Goal: Task Accomplishment & Management: Manage account settings

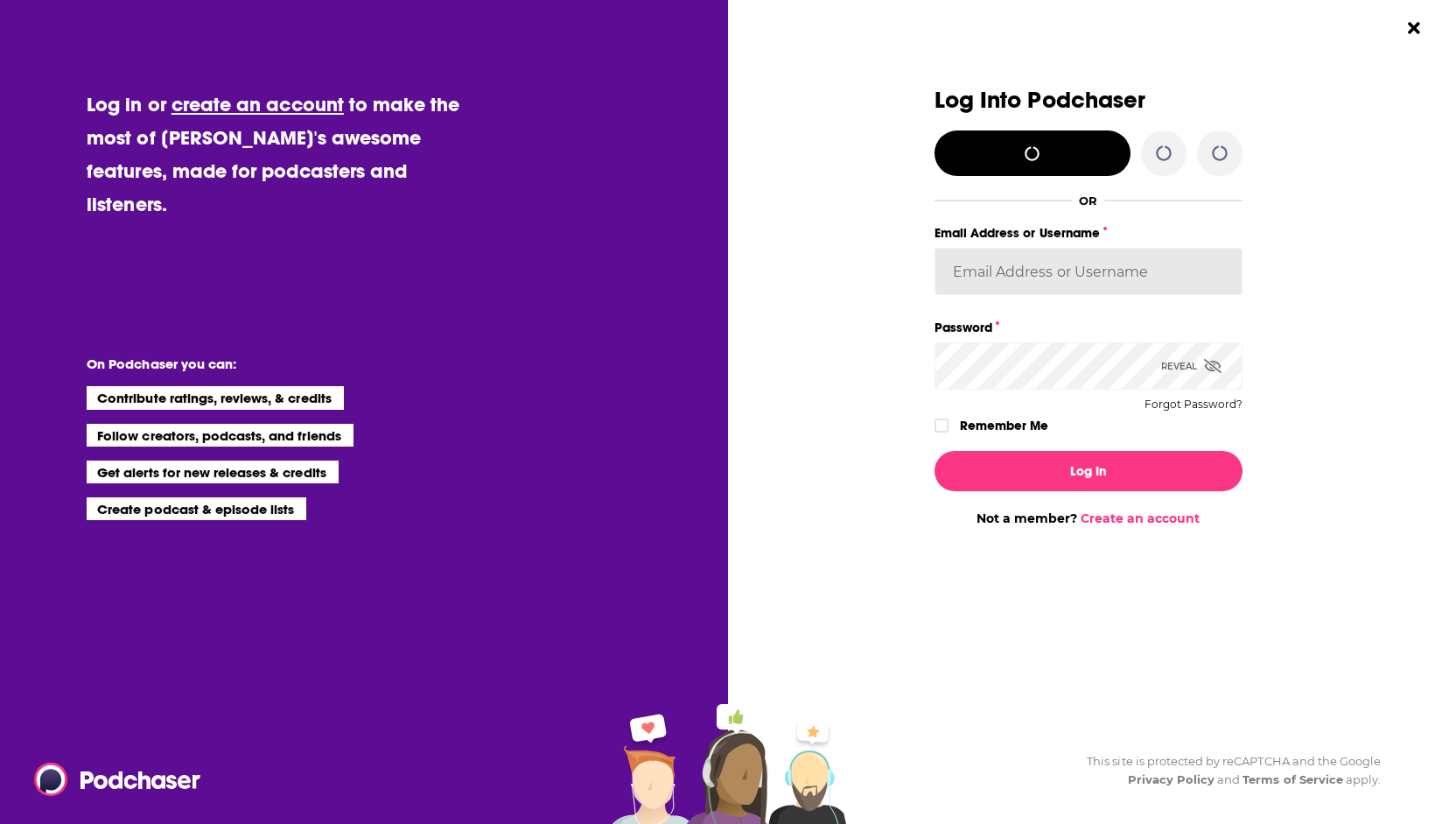
type input "[EMAIL_ADDRESS][DOMAIN_NAME]"
click at [1204, 364] on icon "Dialog" at bounding box center [1213, 365] width 17 height 14
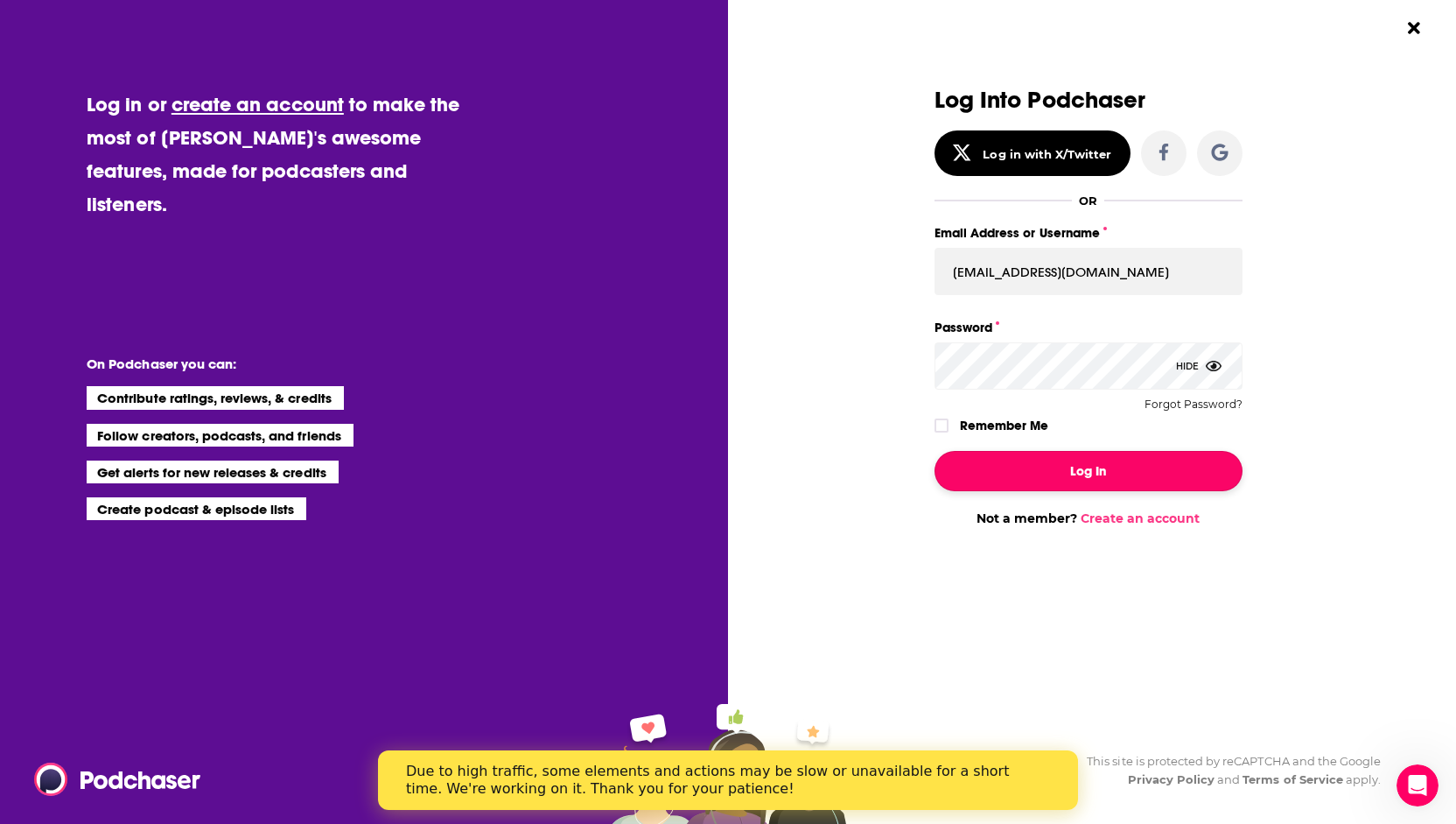
click at [1109, 468] on button "Log In" at bounding box center [1089, 471] width 308 height 40
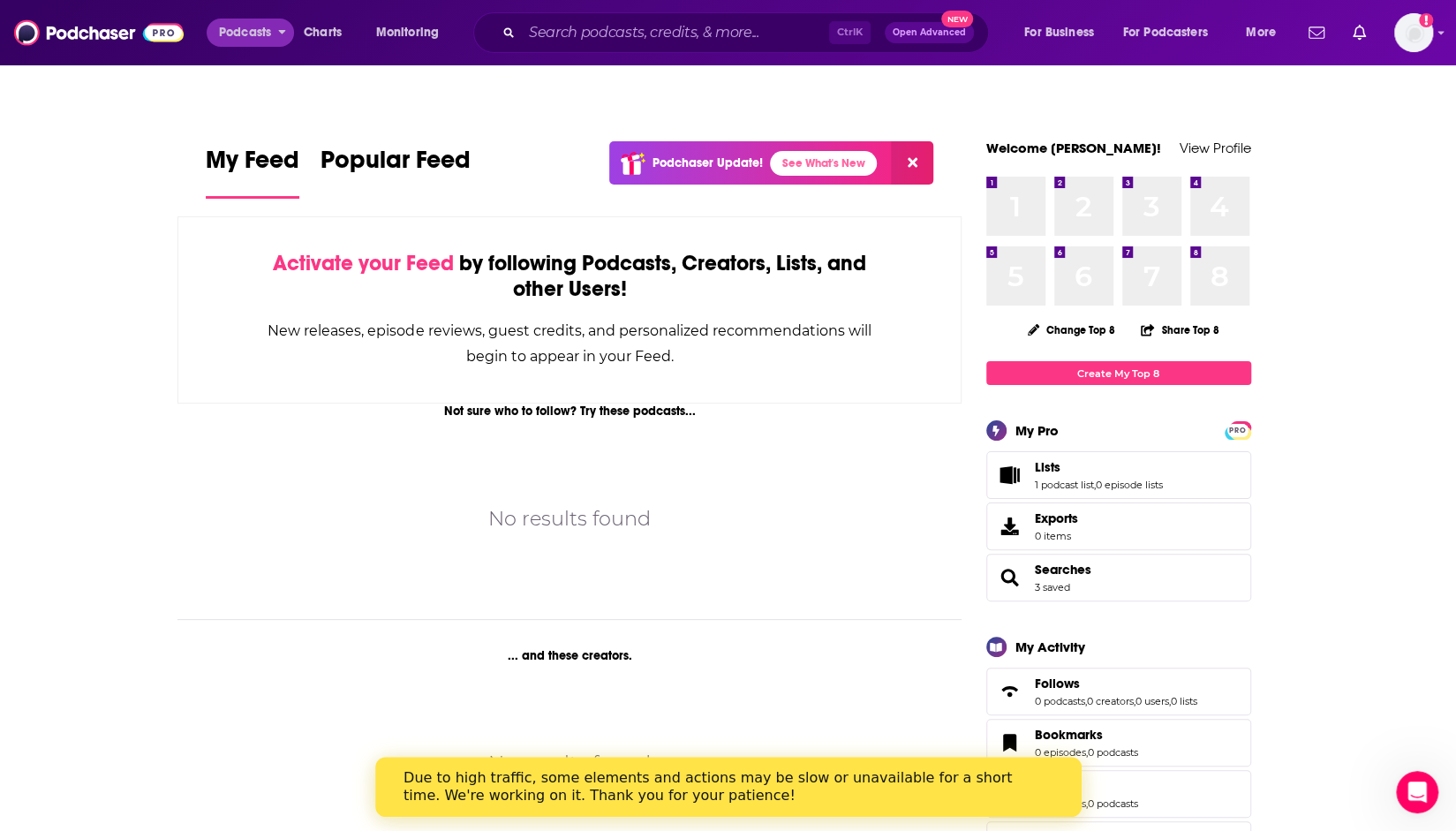
drag, startPoint x: 206, startPoint y: 49, endPoint x: 211, endPoint y: 40, distance: 10.3
click at [206, 46] on div "Podcasts Charts Monitoring Ctrl K Open Advanced New For Business For Podcasters…" at bounding box center [749, 33] width 1086 height 41
drag, startPoint x: 217, startPoint y: 36, endPoint x: 183, endPoint y: 38, distance: 34.1
click at [211, 37] on button "Podcasts" at bounding box center [250, 32] width 87 height 28
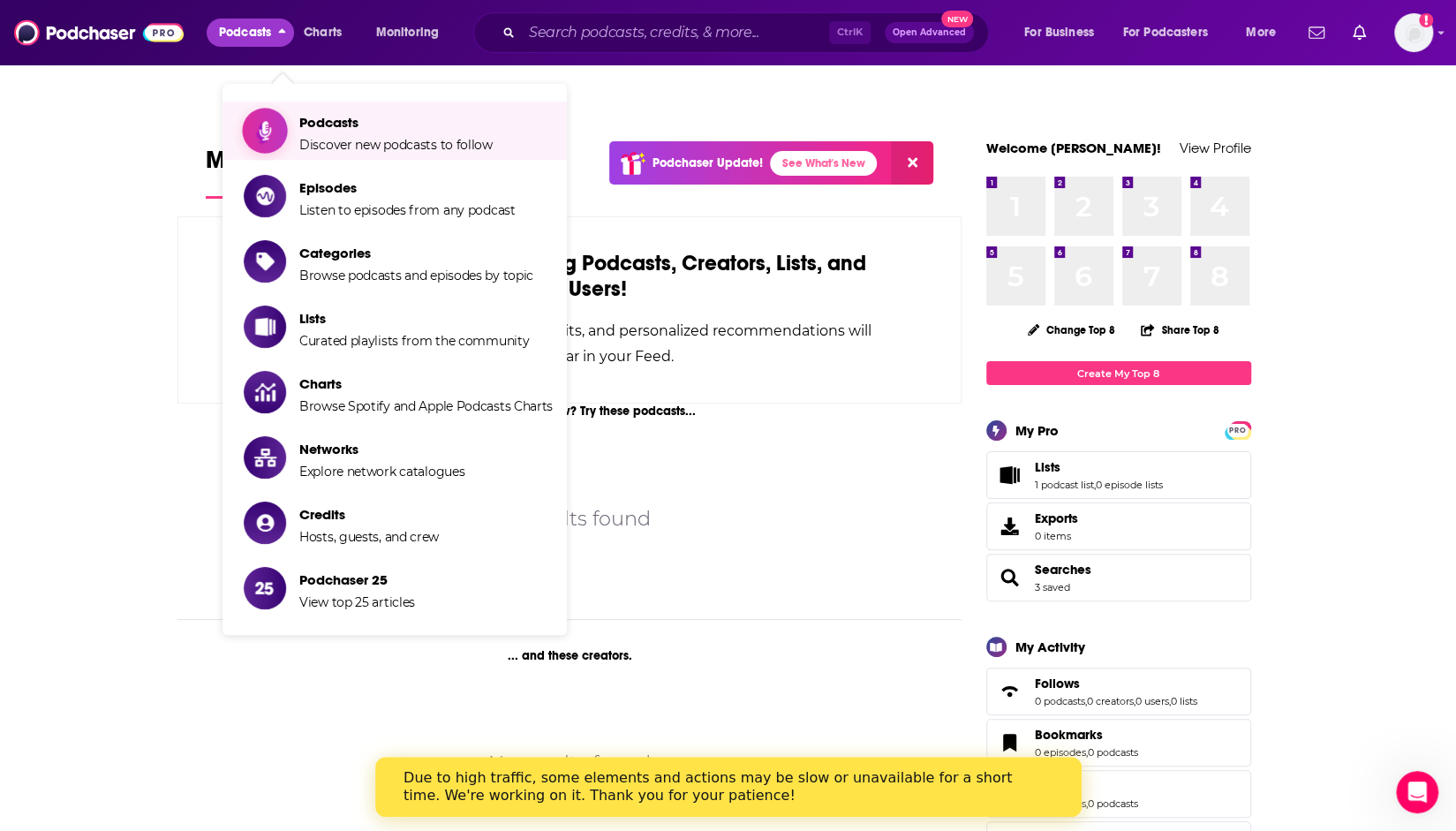
click at [356, 113] on span "Podcasts" at bounding box center [396, 121] width 193 height 16
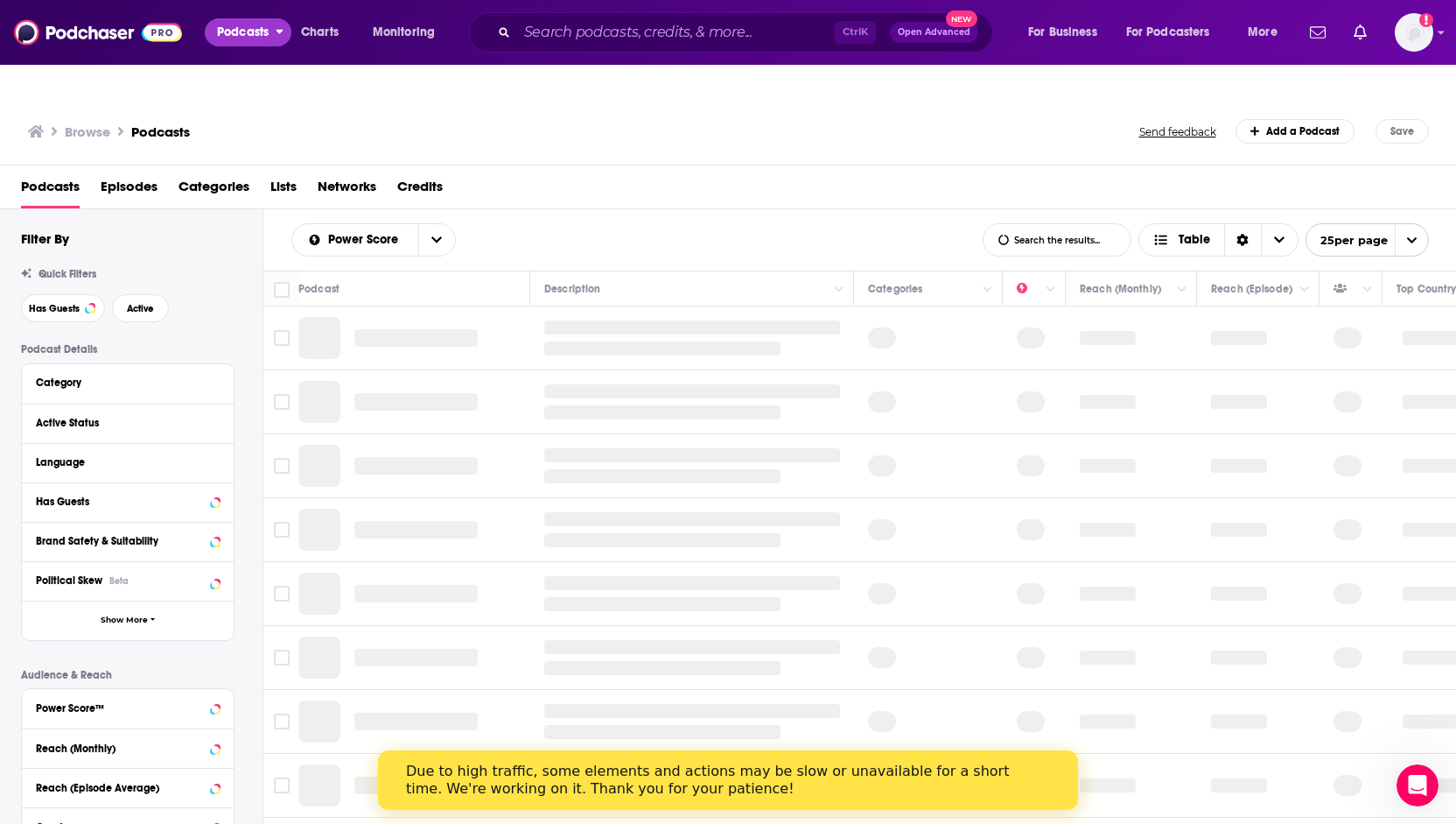
click at [241, 35] on span "Podcasts" at bounding box center [243, 33] width 52 height 25
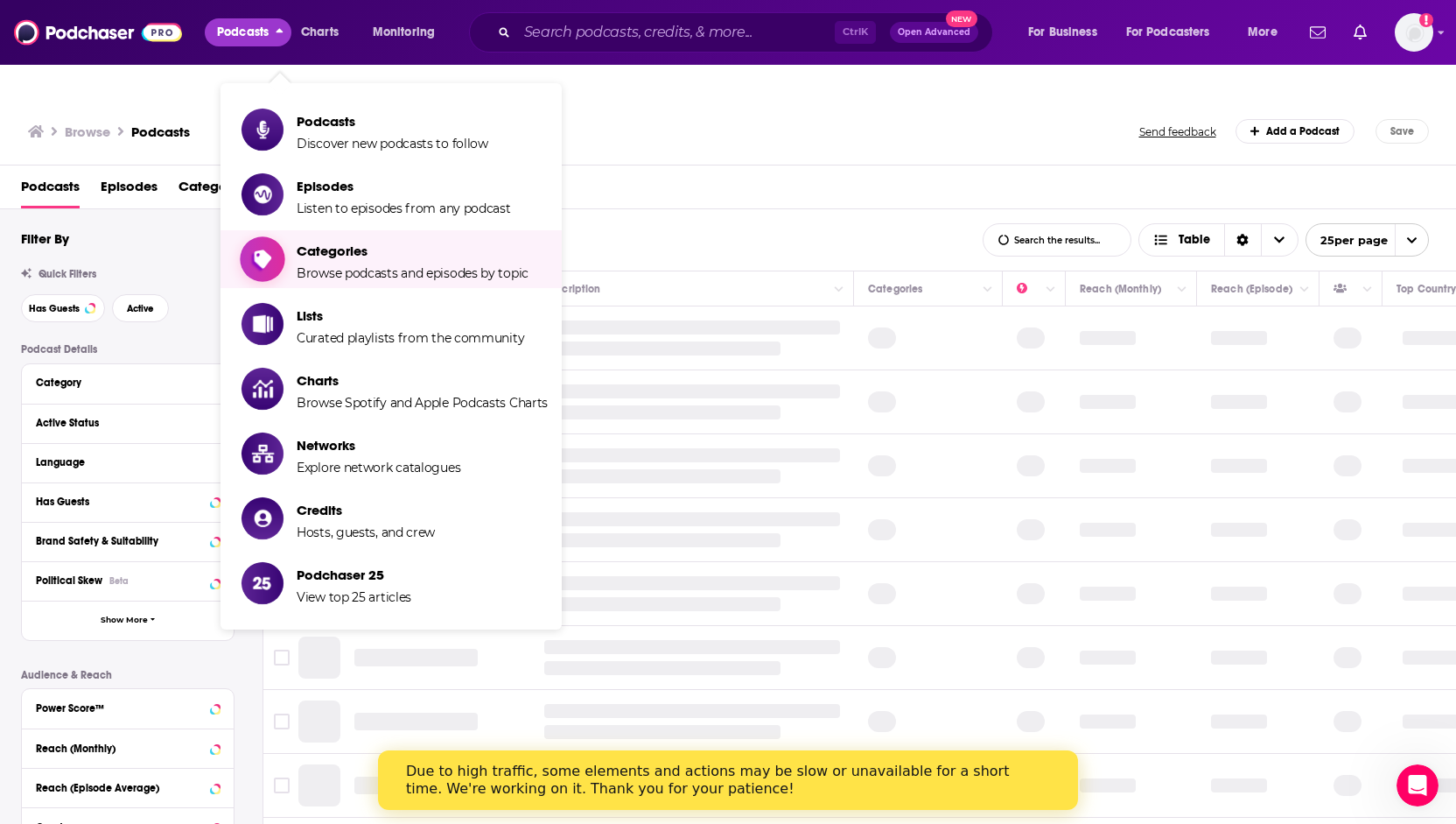
click at [341, 265] on span "Browse podcasts and episodes by topic" at bounding box center [412, 273] width 232 height 15
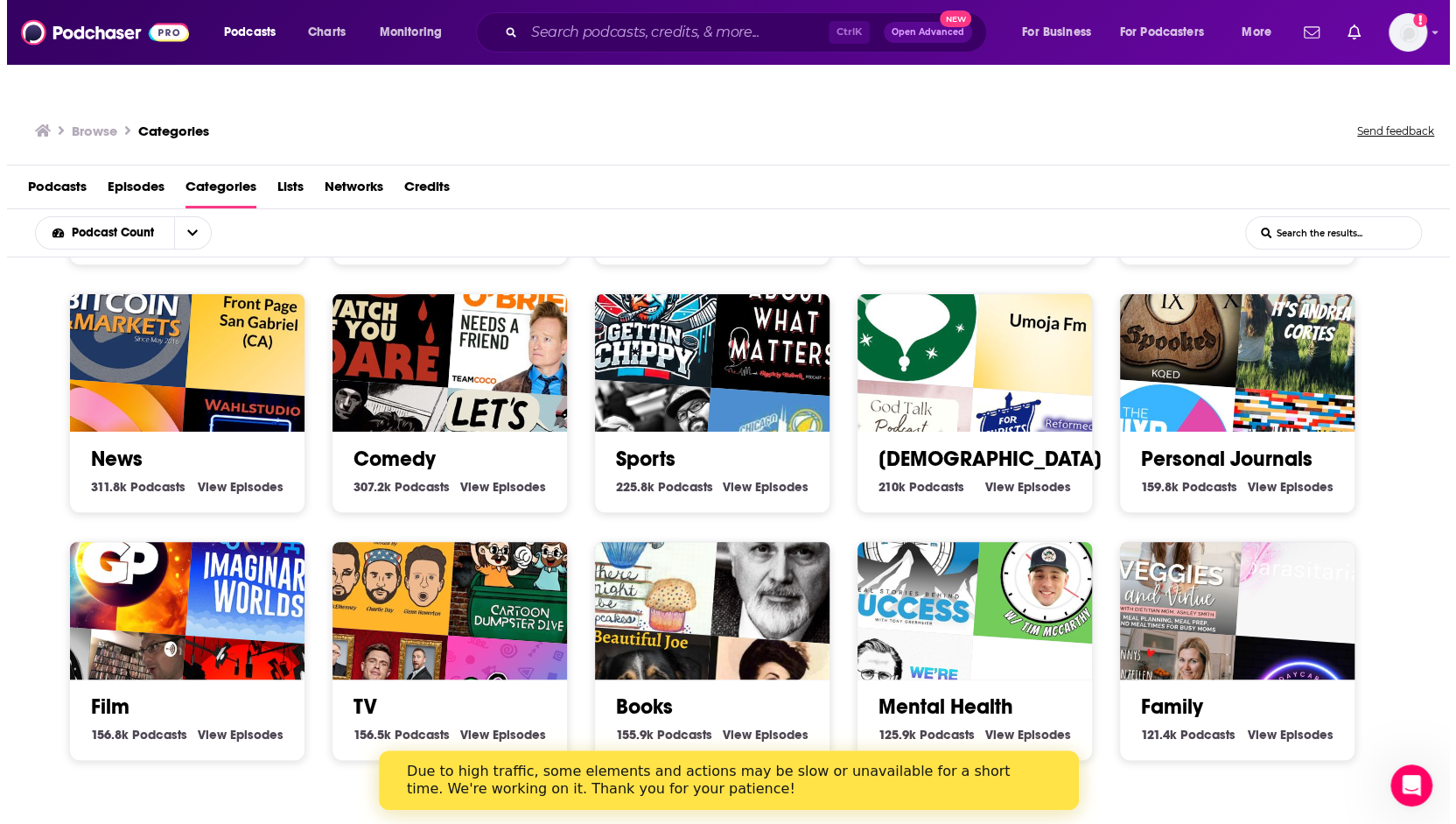
scroll to position [339, 0]
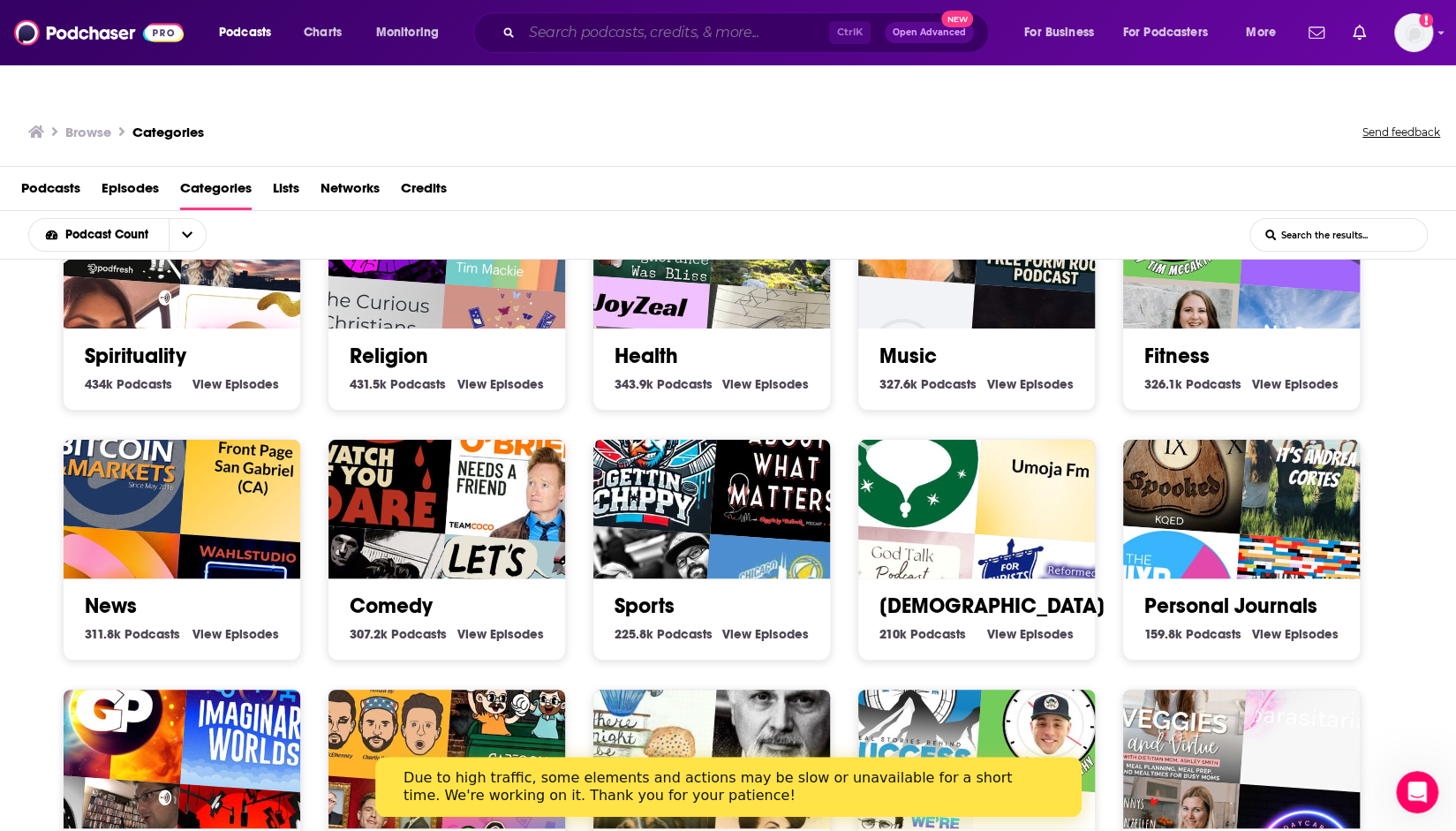
click at [595, 23] on input "Search podcasts, credits, & more..." at bounding box center [675, 32] width 307 height 28
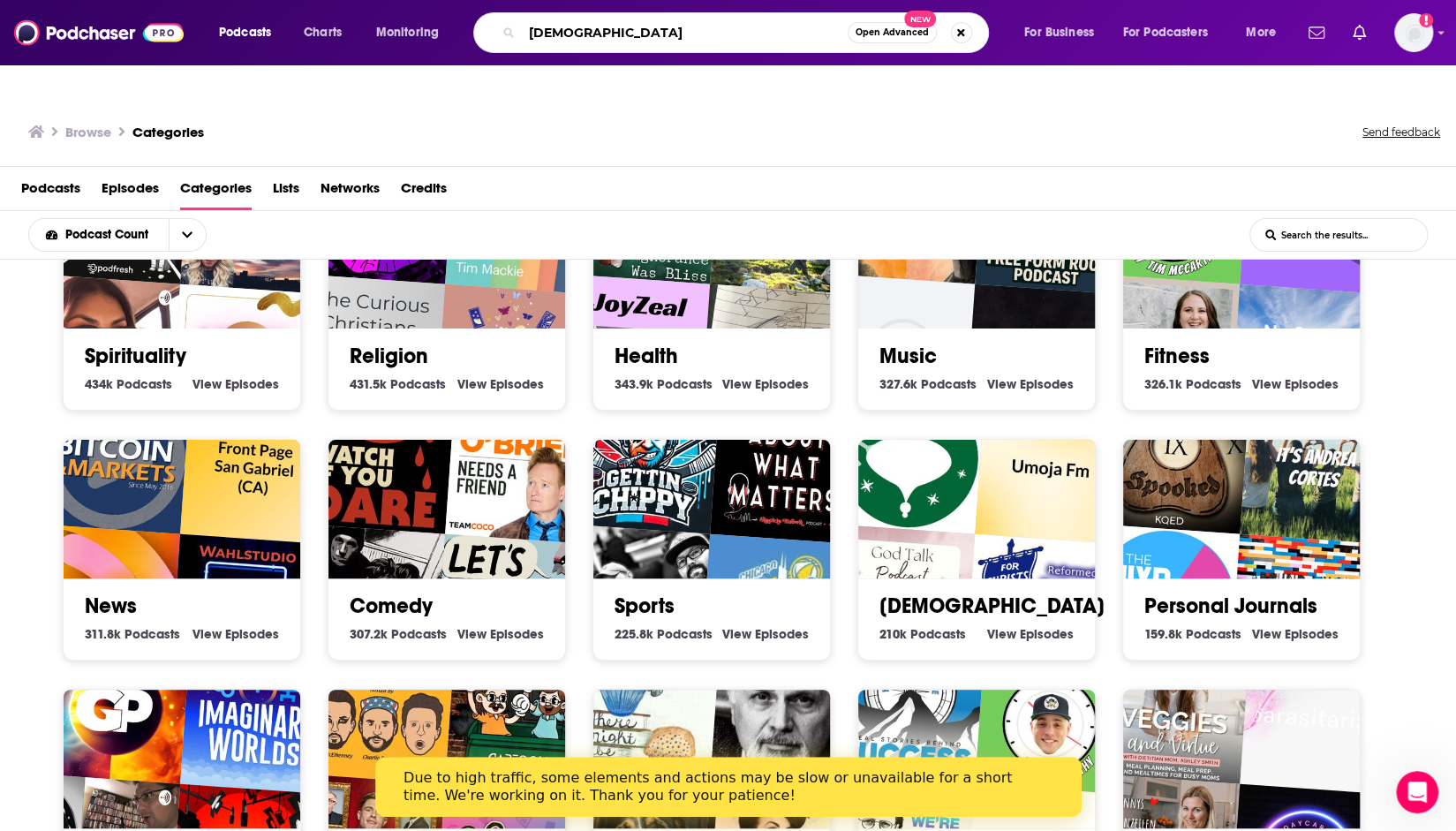
type input "[DEMOGRAPHIC_DATA]"
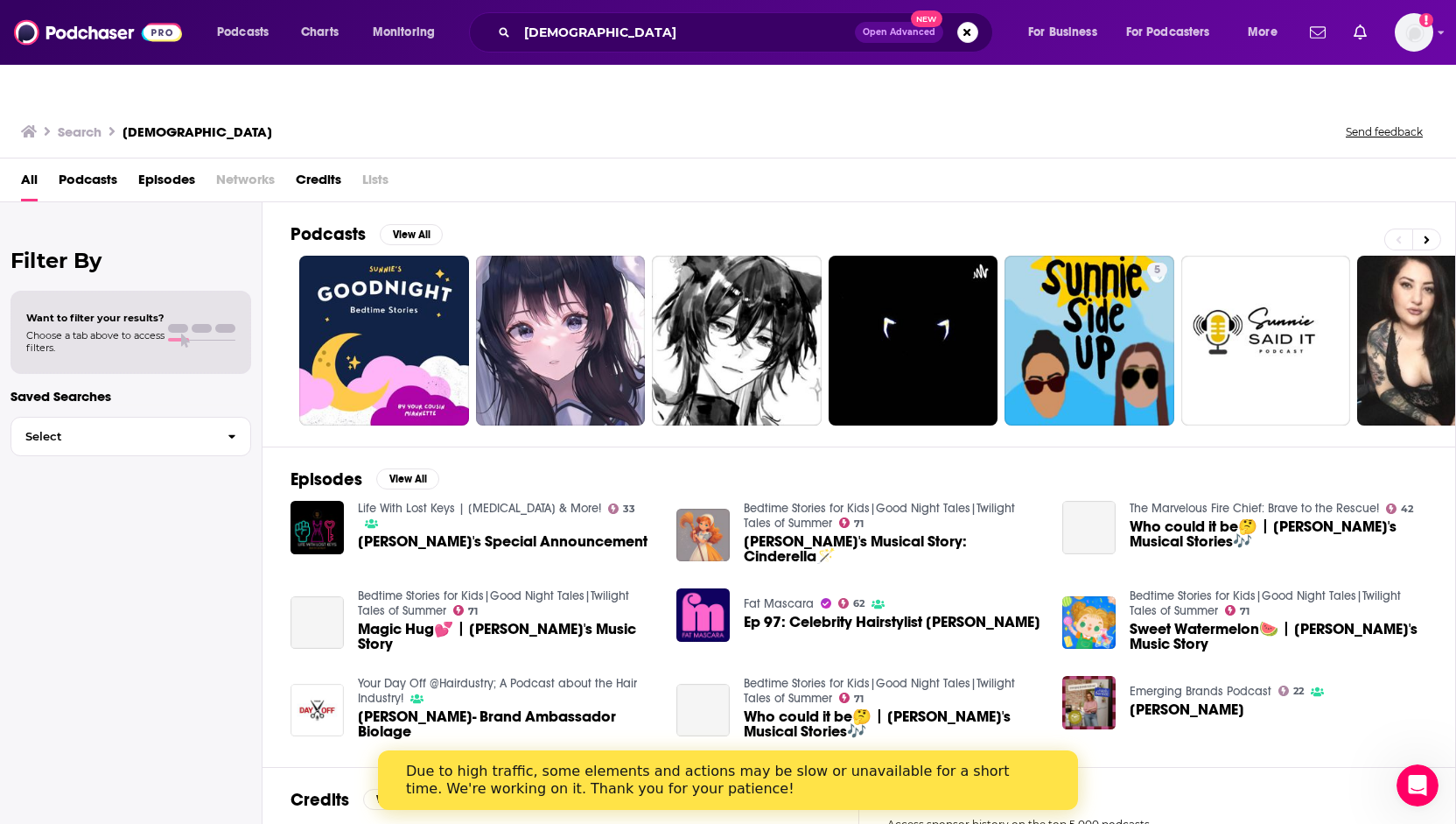
scroll to position [87, 0]
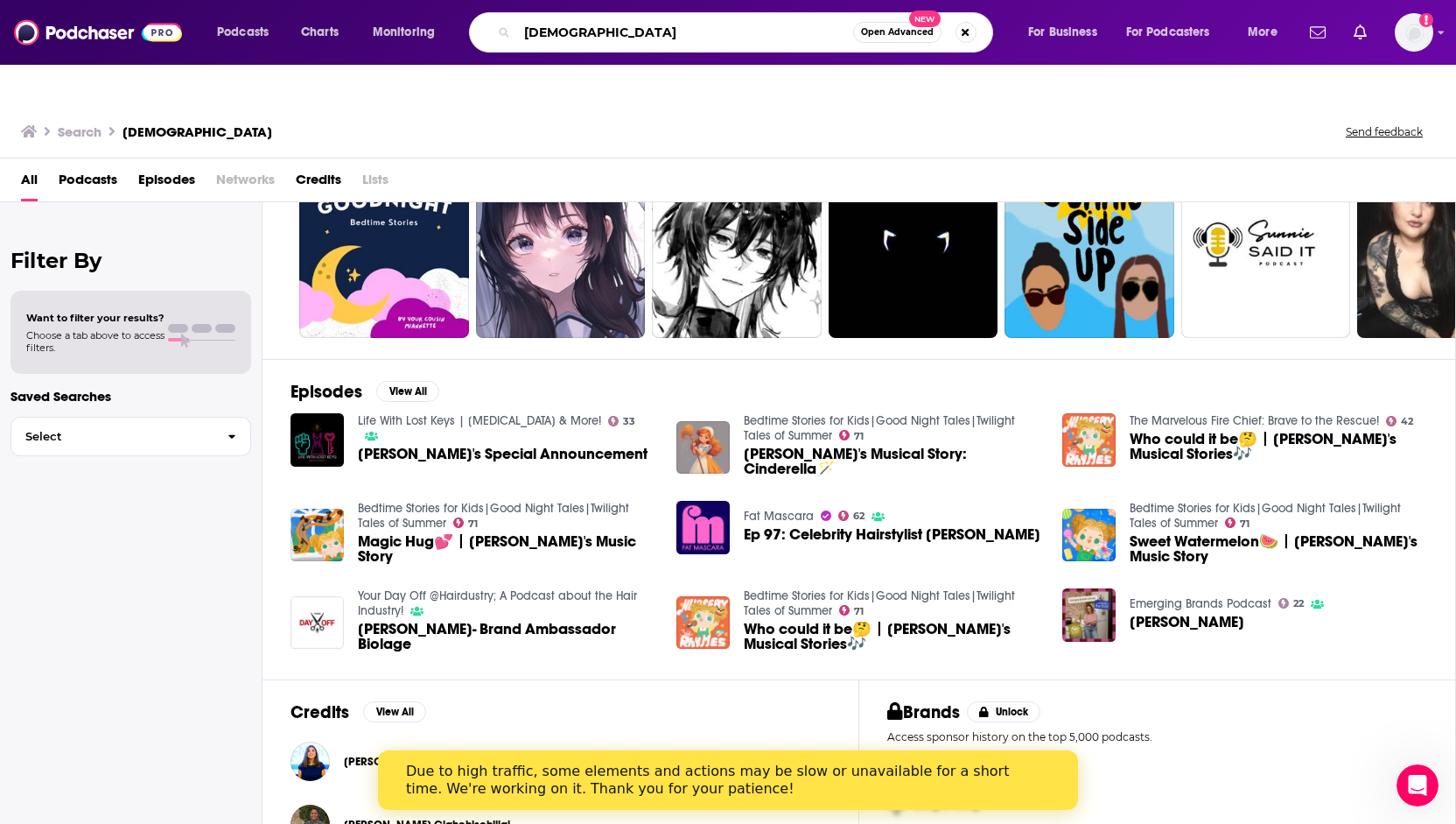
click at [603, 29] on input "[DEMOGRAPHIC_DATA]" at bounding box center [685, 32] width 336 height 28
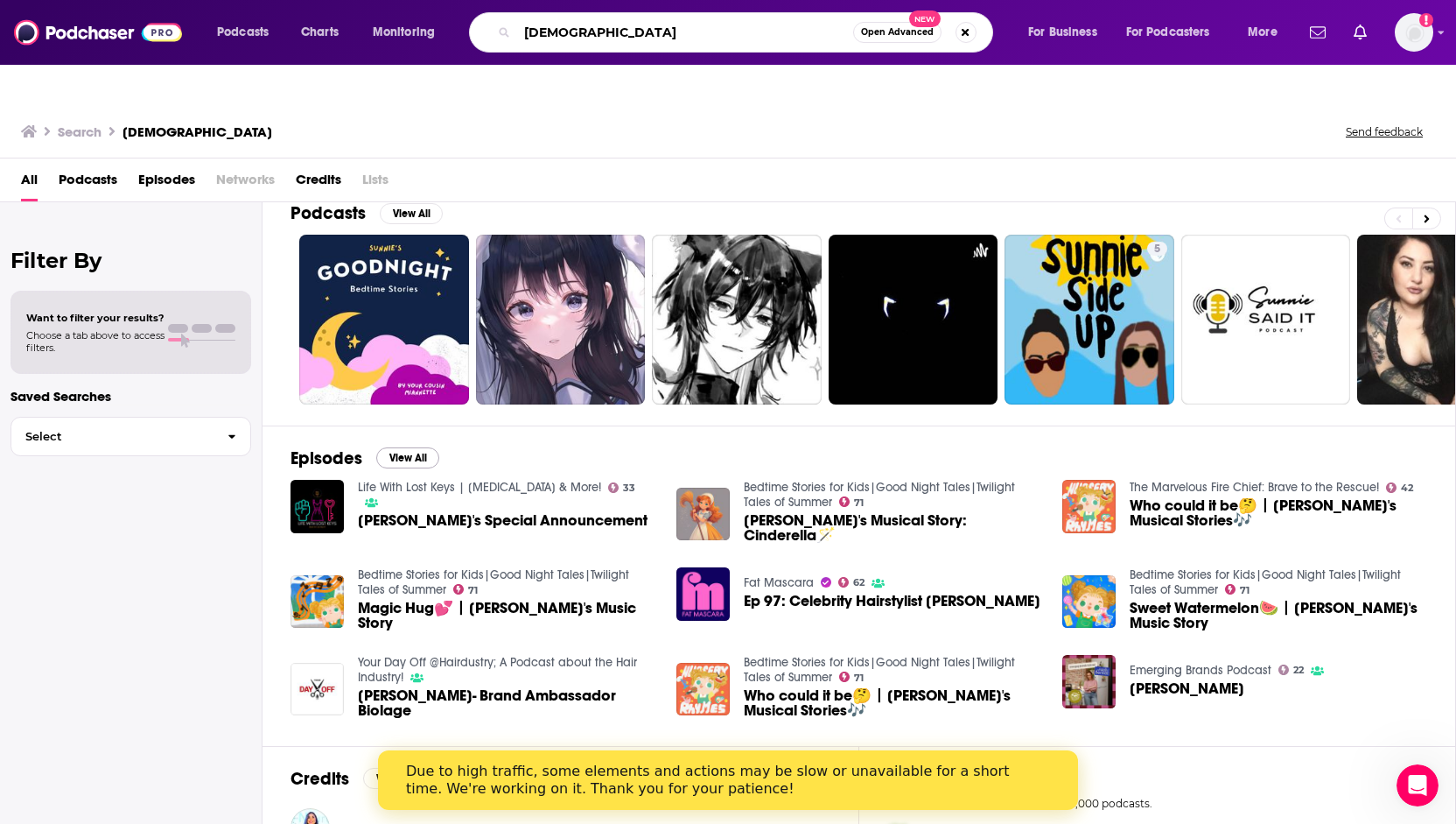
scroll to position [0, 0]
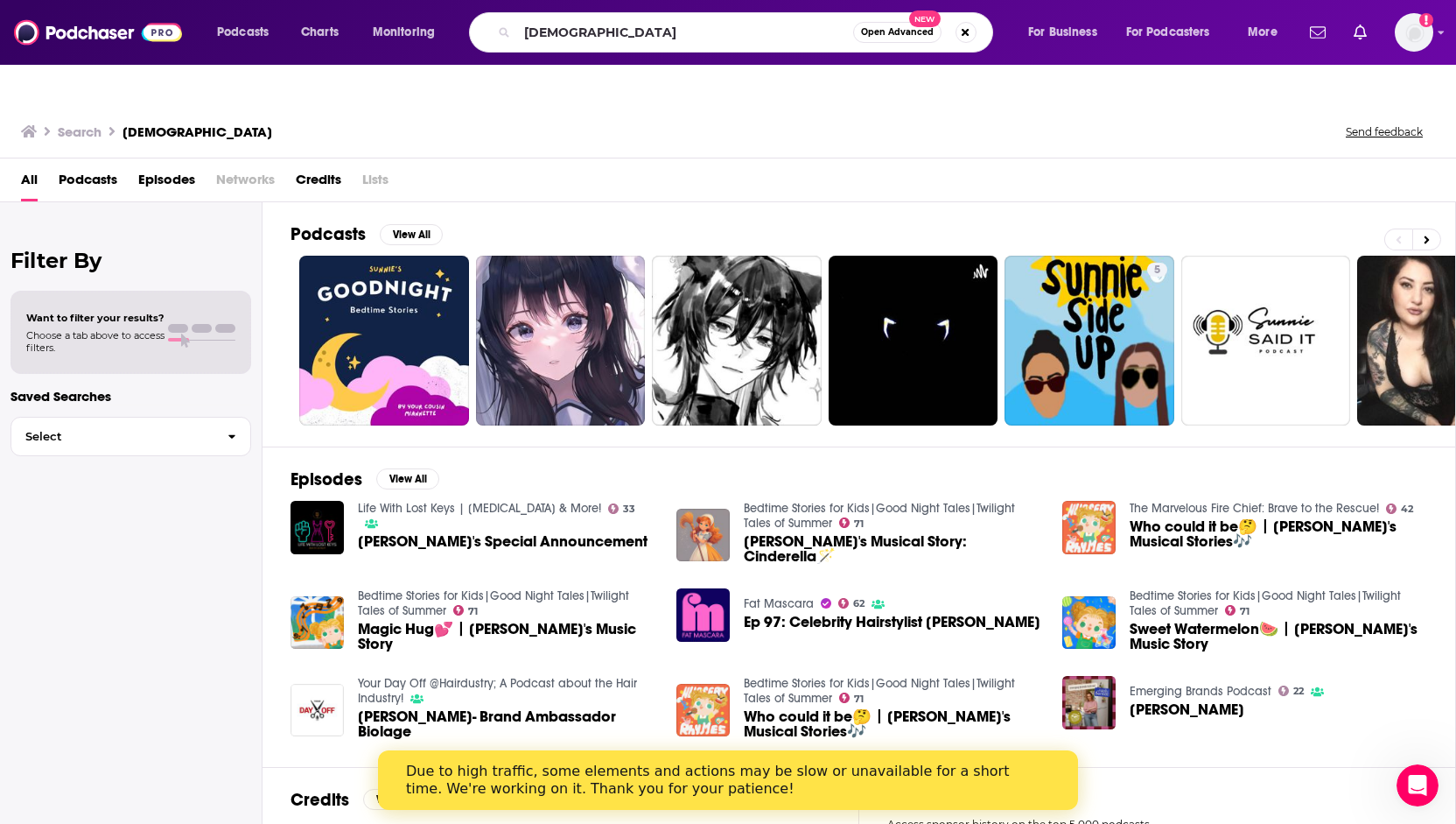
click at [882, 18] on div "[DEMOGRAPHIC_DATA] Open Advanced New" at bounding box center [731, 33] width 525 height 40
click at [886, 44] on div "[DEMOGRAPHIC_DATA] Open Advanced New" at bounding box center [731, 33] width 525 height 40
click at [888, 34] on span "Open Advanced" at bounding box center [898, 32] width 73 height 9
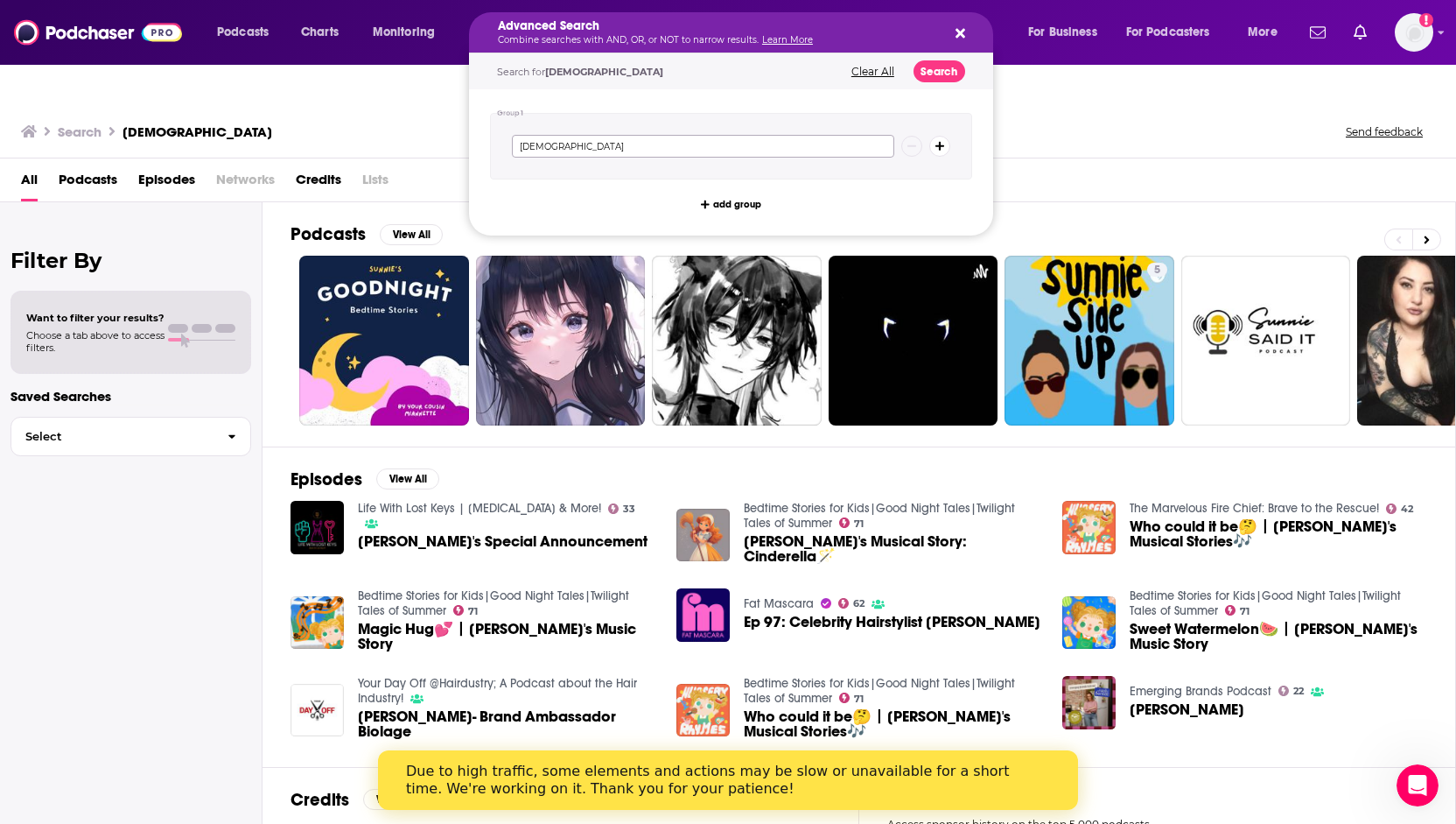
click at [596, 145] on input "[DEMOGRAPHIC_DATA]" at bounding box center [703, 146] width 383 height 23
type input ""[DEMOGRAPHIC_DATA]""
click at [734, 200] on span "add group" at bounding box center [737, 205] width 48 height 10
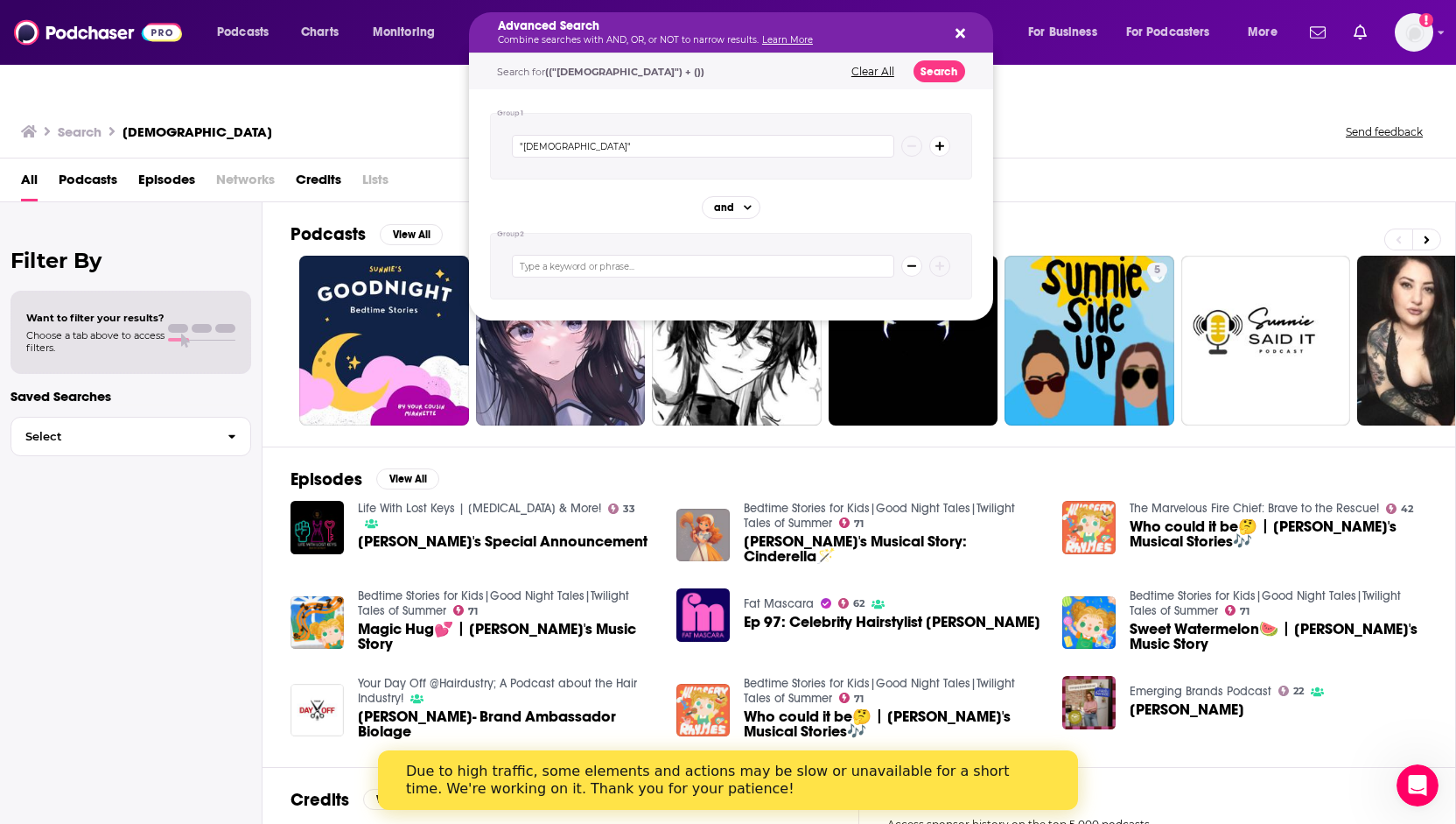
click at [558, 267] on input "Search podcasts, credits, & more..." at bounding box center [703, 266] width 383 height 23
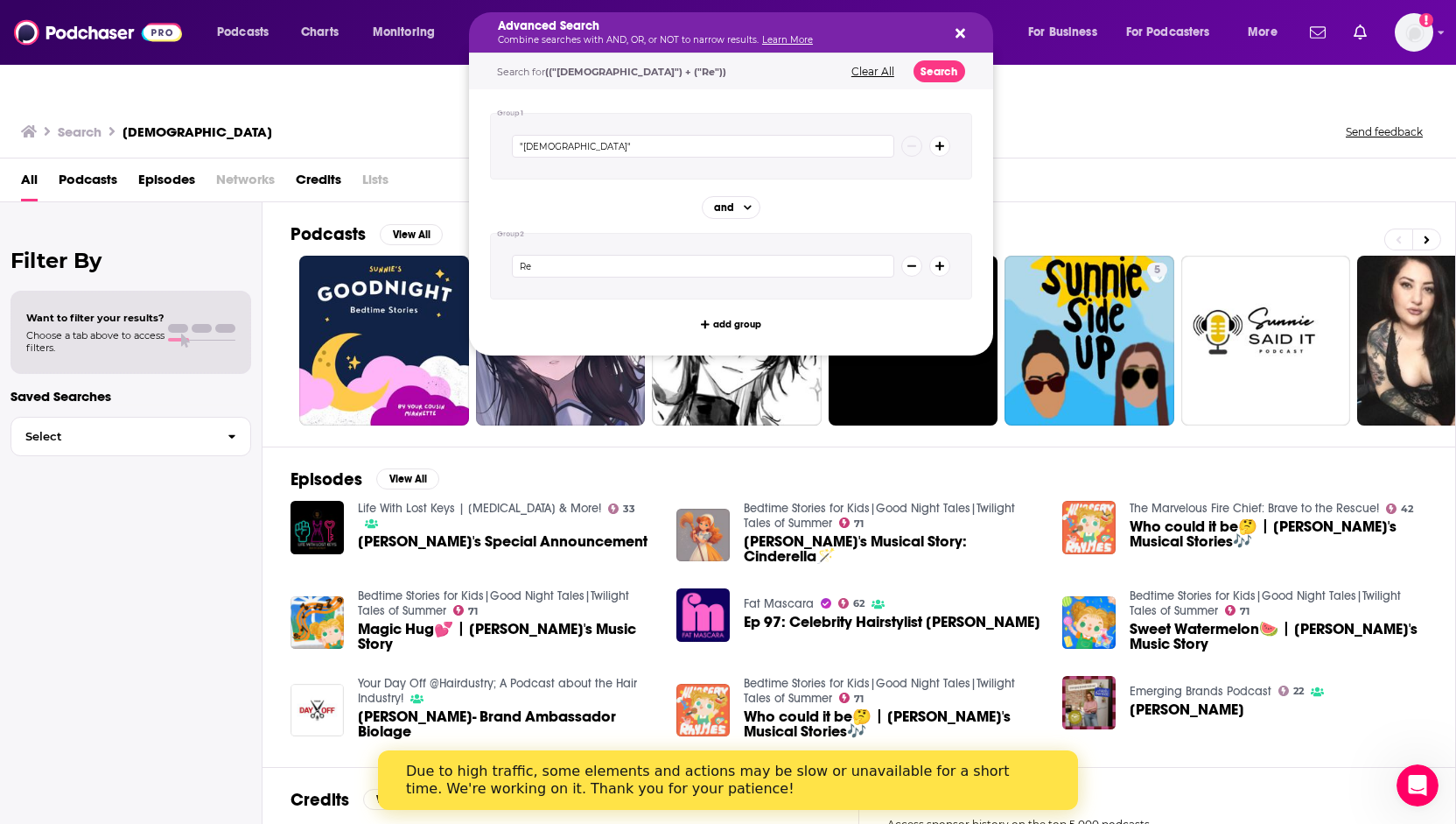
type input "R"
type input ""[PERSON_NAME]""
click at [949, 69] on button "Search" at bounding box center [940, 71] width 52 height 22
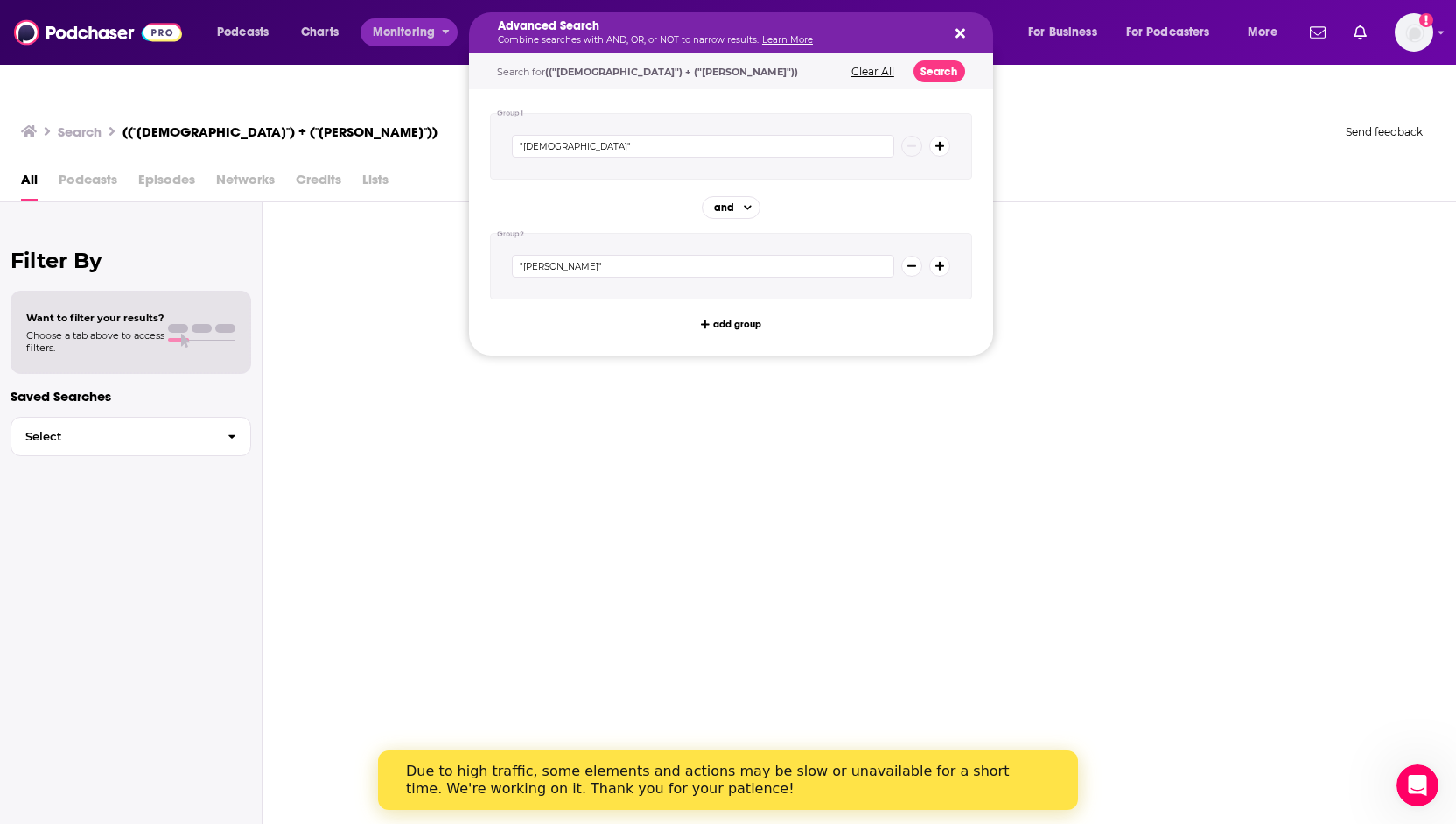
drag, startPoint x: 789, startPoint y: 35, endPoint x: 422, endPoint y: 35, distance: 367.0
click at [957, 35] on icon "Search podcasts, credits, & more..." at bounding box center [961, 34] width 10 height 10
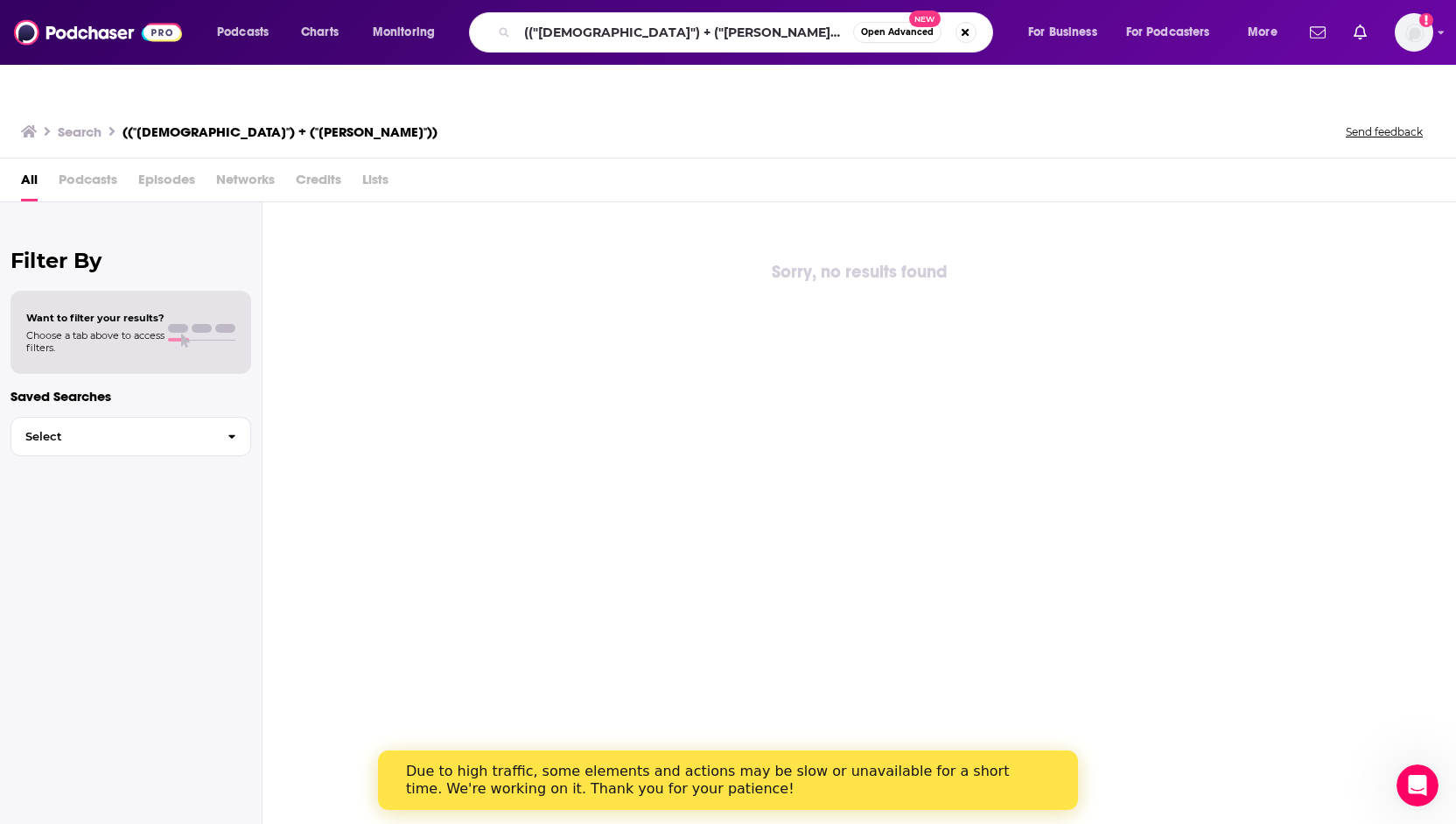
click at [1434, 45] on div "Podcasts Charts Monitoring (("[DEMOGRAPHIC_DATA]") + ("[PERSON_NAME]")) Open Ad…" at bounding box center [728, 32] width 1456 height 64
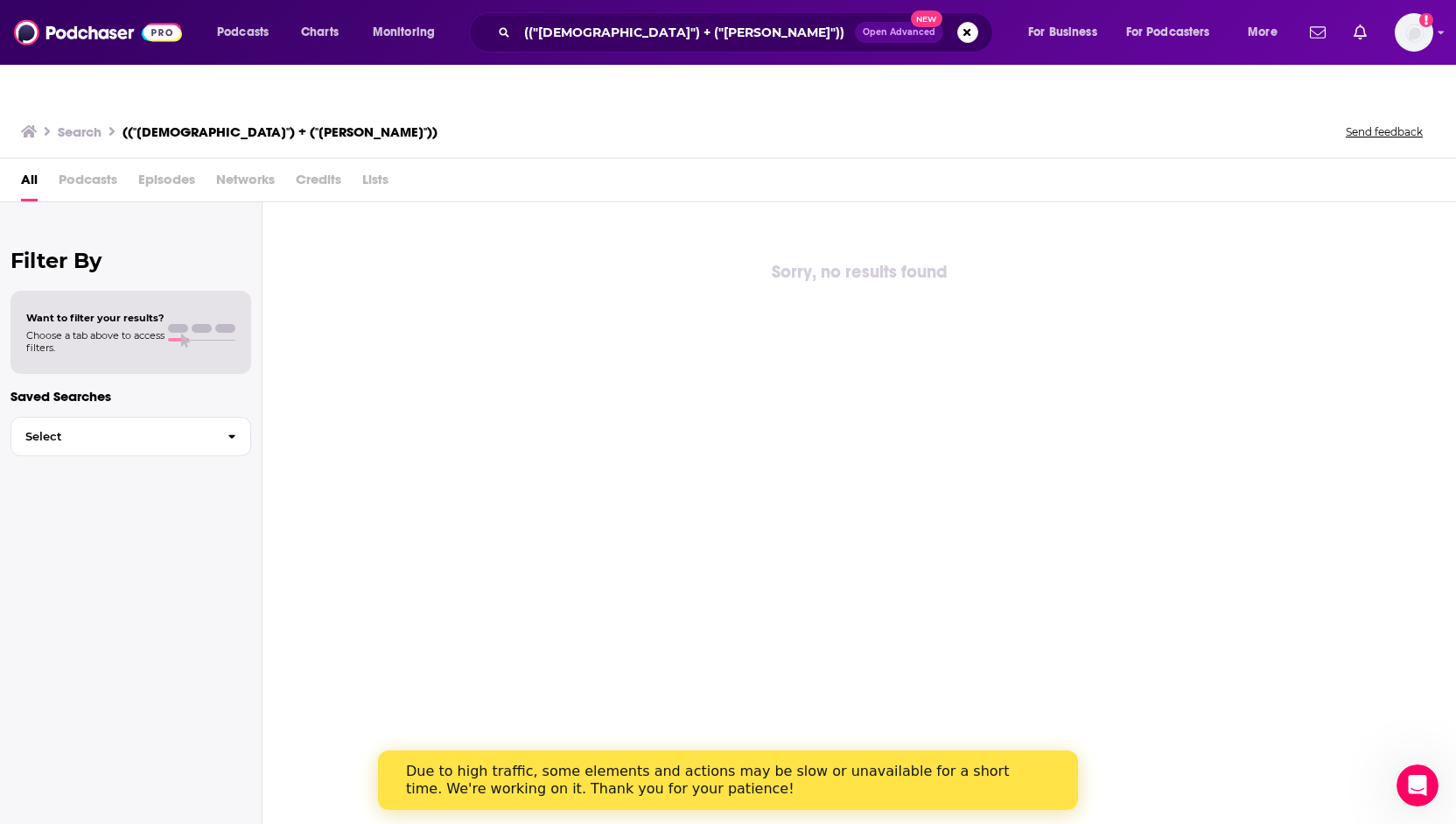
click at [1435, 26] on div "Podcasts Charts Monitoring (("[DEMOGRAPHIC_DATA]") + ("[PERSON_NAME]")) Open Ad…" at bounding box center [728, 32] width 1456 height 64
click at [1425, 37] on img "Logged in as ncannella" at bounding box center [1415, 33] width 38 height 38
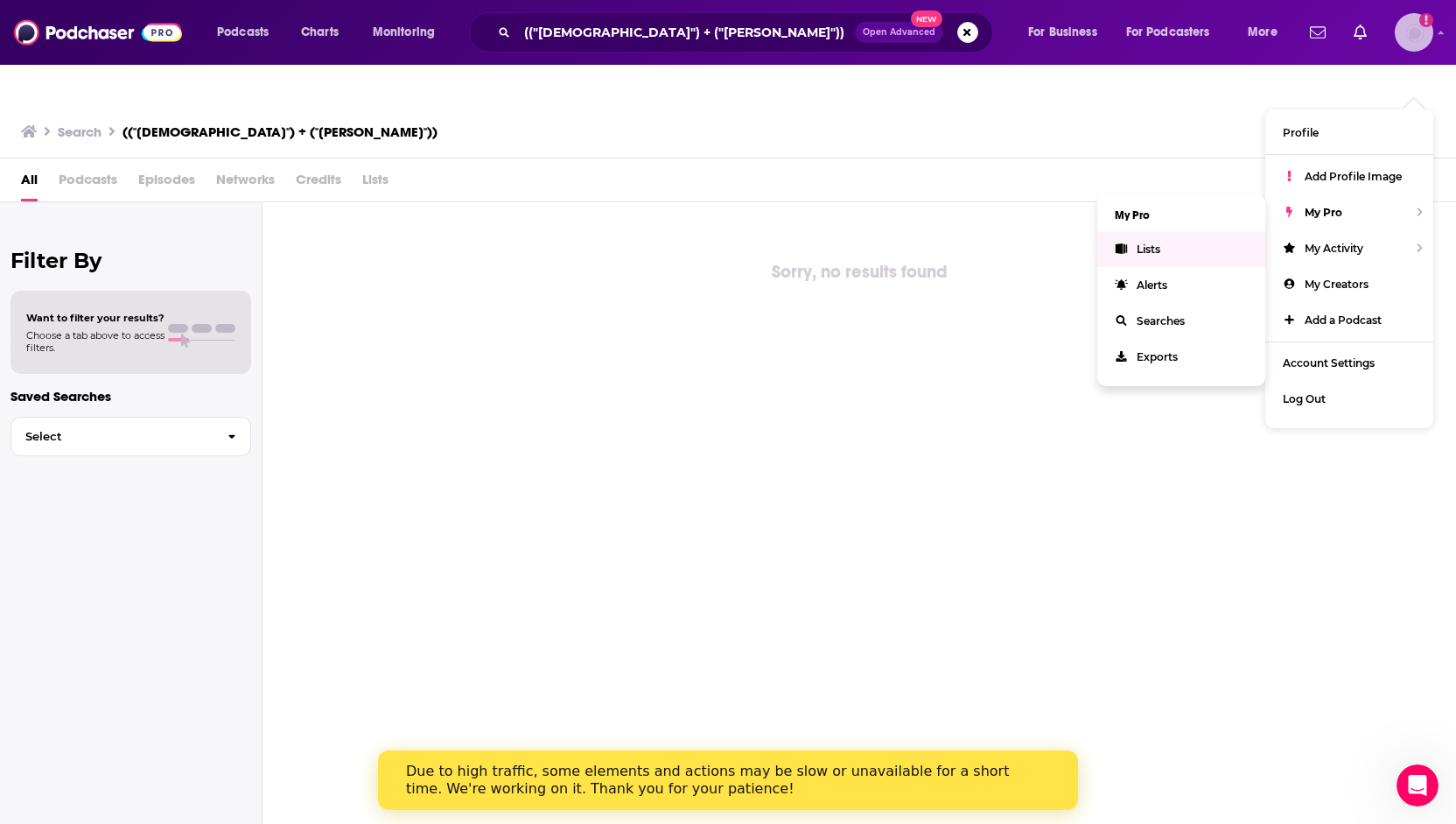
click at [1162, 231] on link "Lists" at bounding box center [1181, 248] width 168 height 36
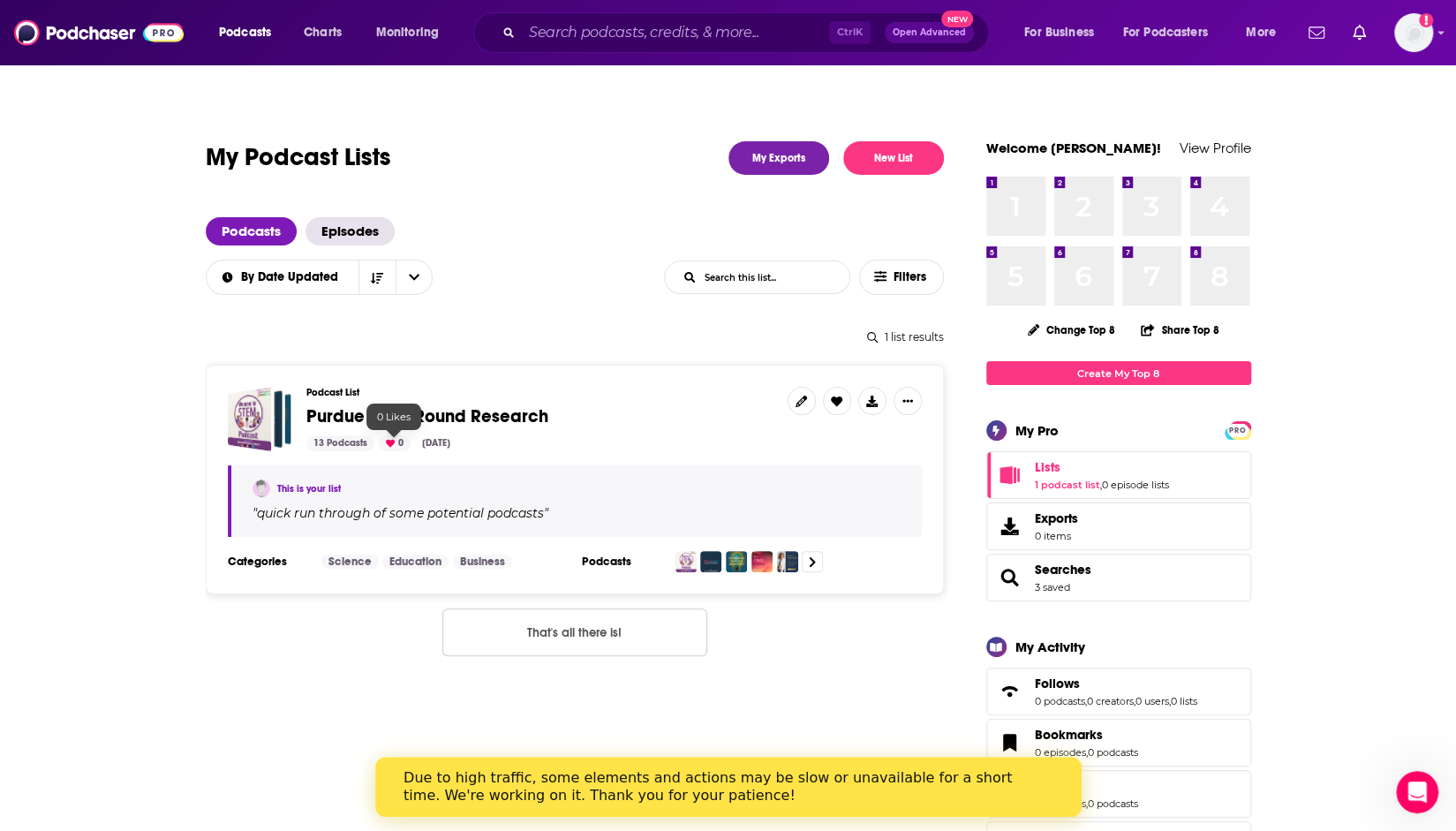
click at [410, 405] on span "Purdue - First Round Research" at bounding box center [427, 416] width 242 height 22
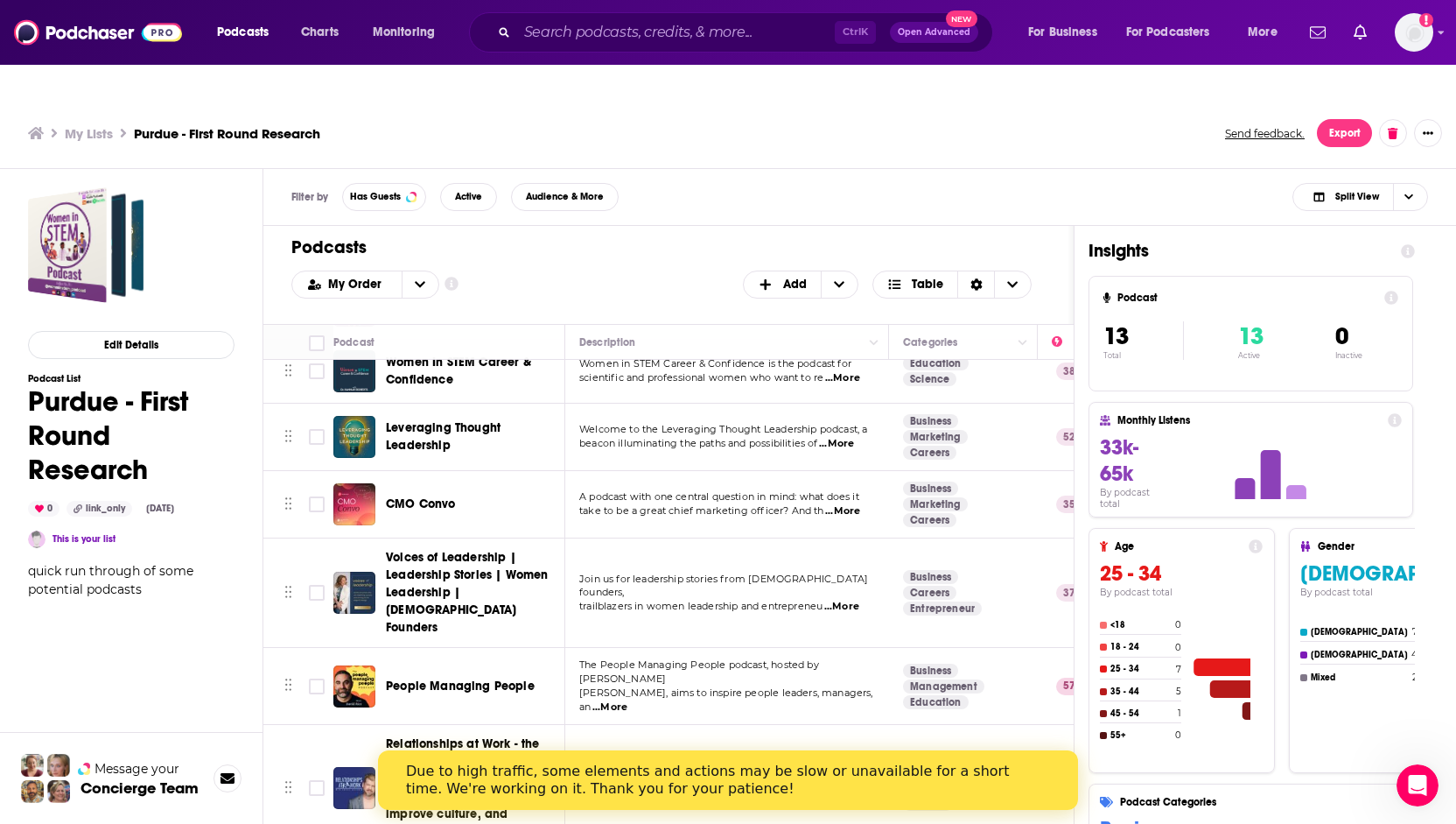
scroll to position [175, 0]
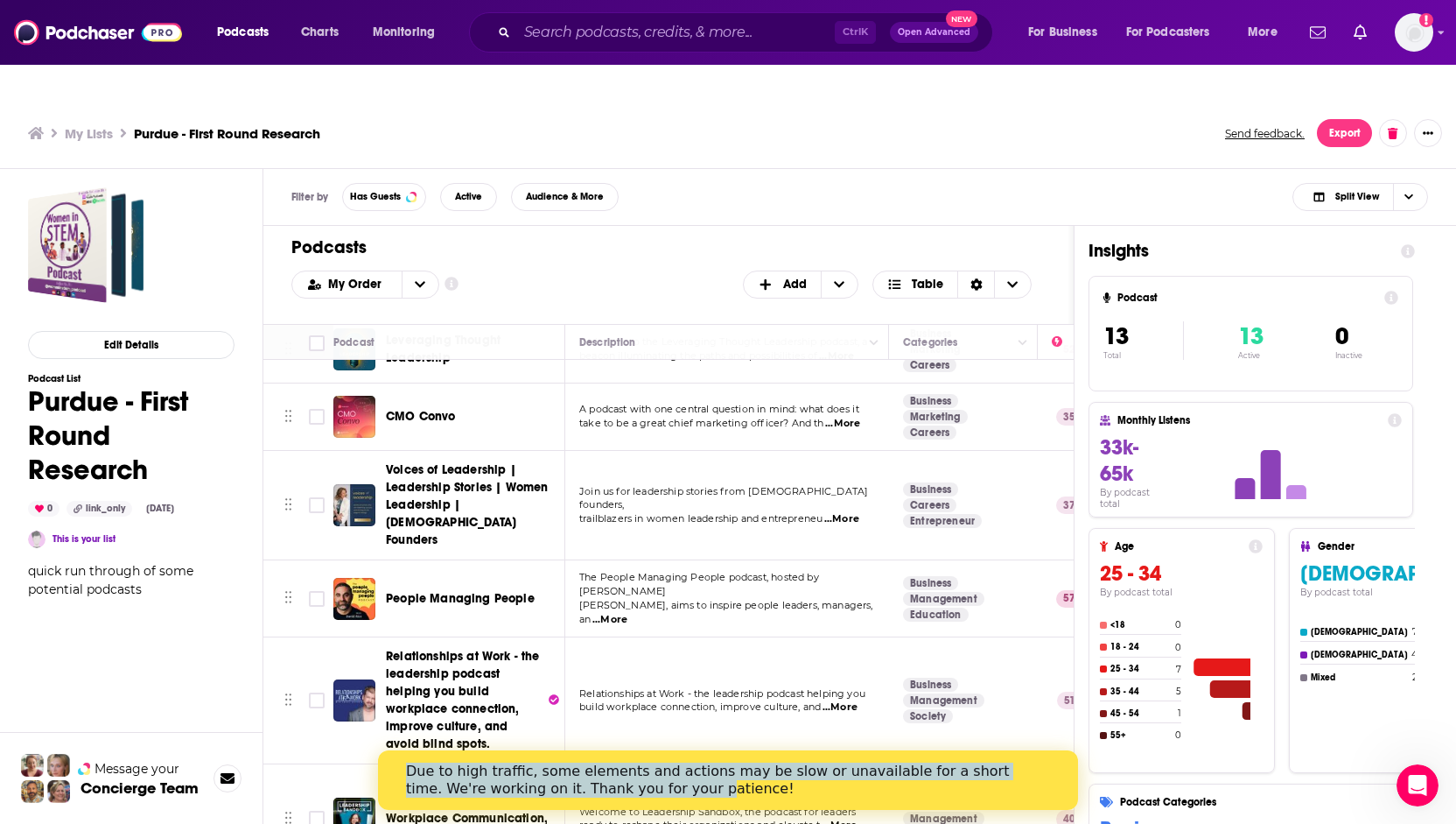
drag, startPoint x: 620, startPoint y: 786, endPoint x: 611, endPoint y: 825, distance: 40.0
click html "Due to high traffic, some elements and actions may be slow or unavailable for a…"
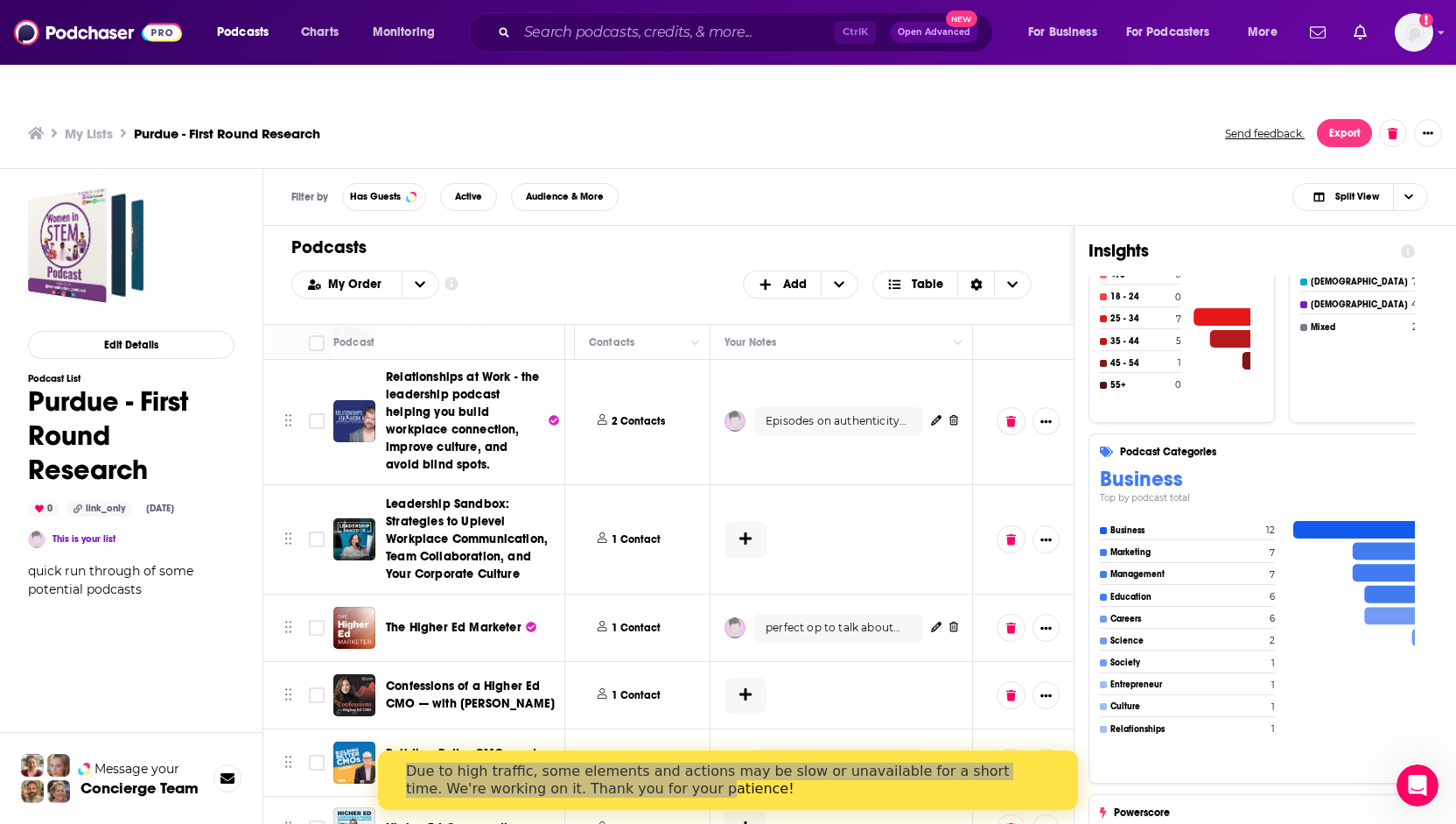
scroll to position [505, 856]
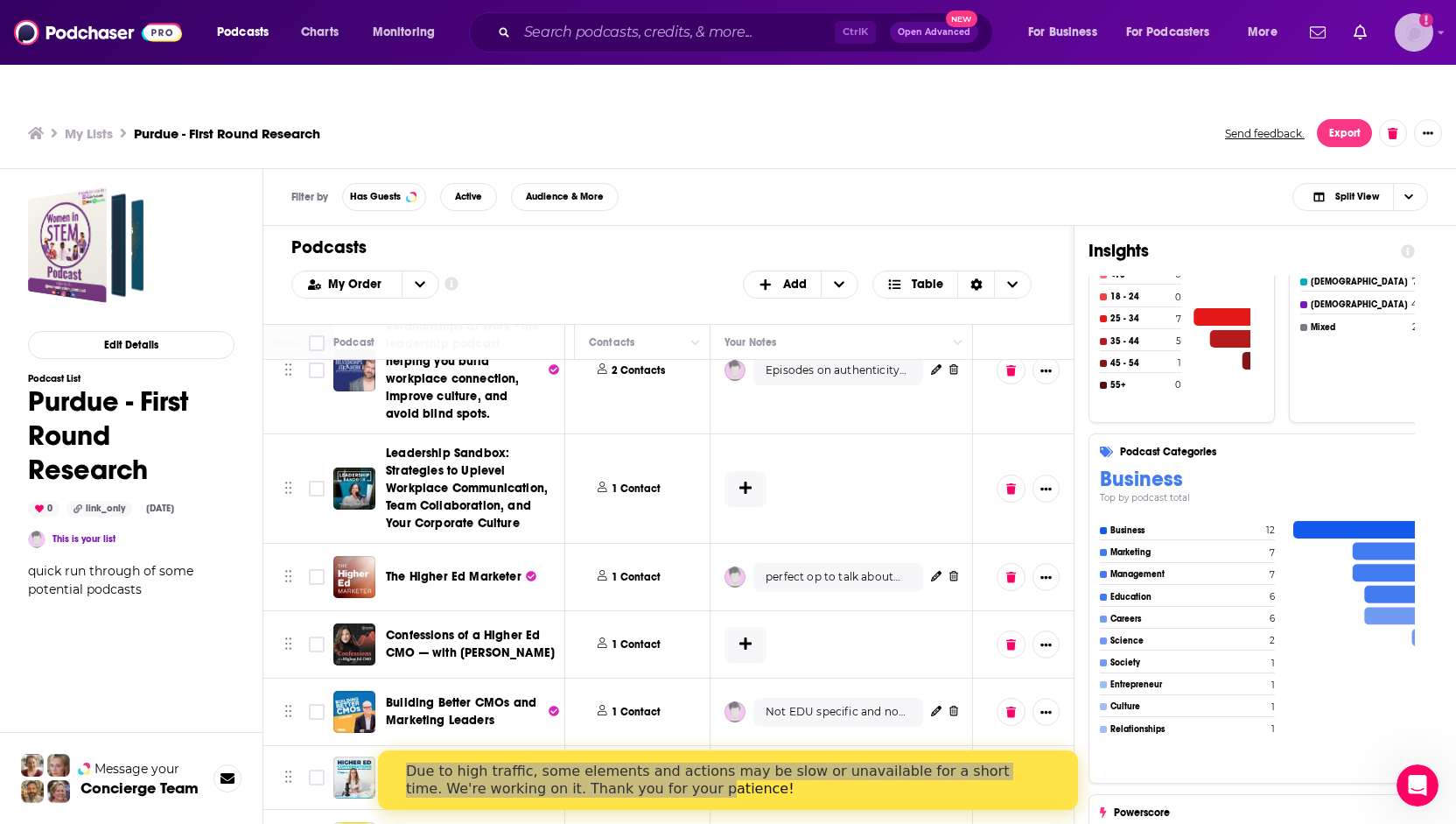
drag, startPoint x: 1397, startPoint y: 31, endPoint x: 1407, endPoint y: 49, distance: 20.6
click at [1397, 32] on img "Logged in as ncannella" at bounding box center [1415, 33] width 38 height 38
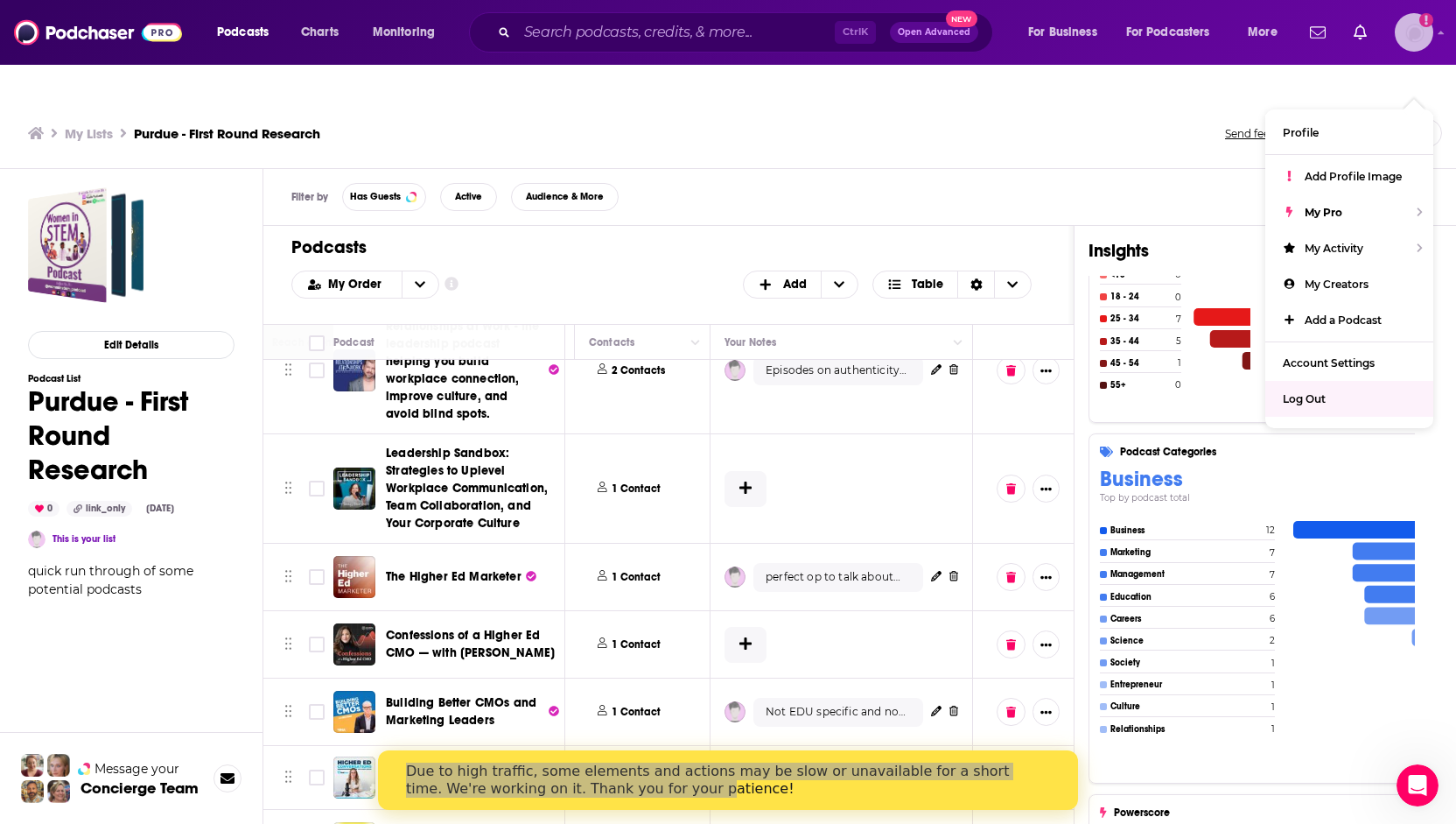
click at [1321, 381] on div "Log Out" at bounding box center [1349, 398] width 168 height 36
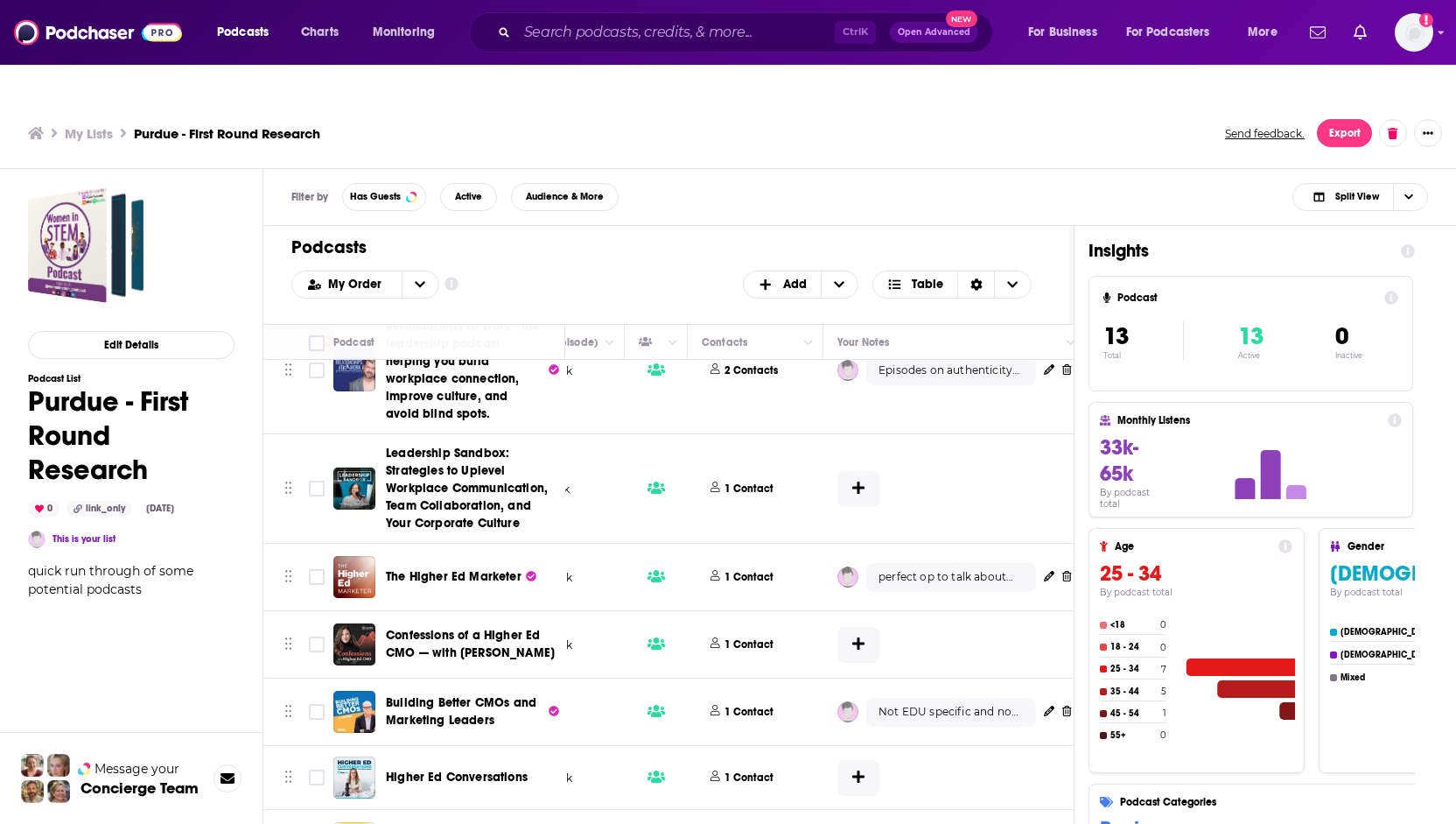
scroll to position [505, 856]
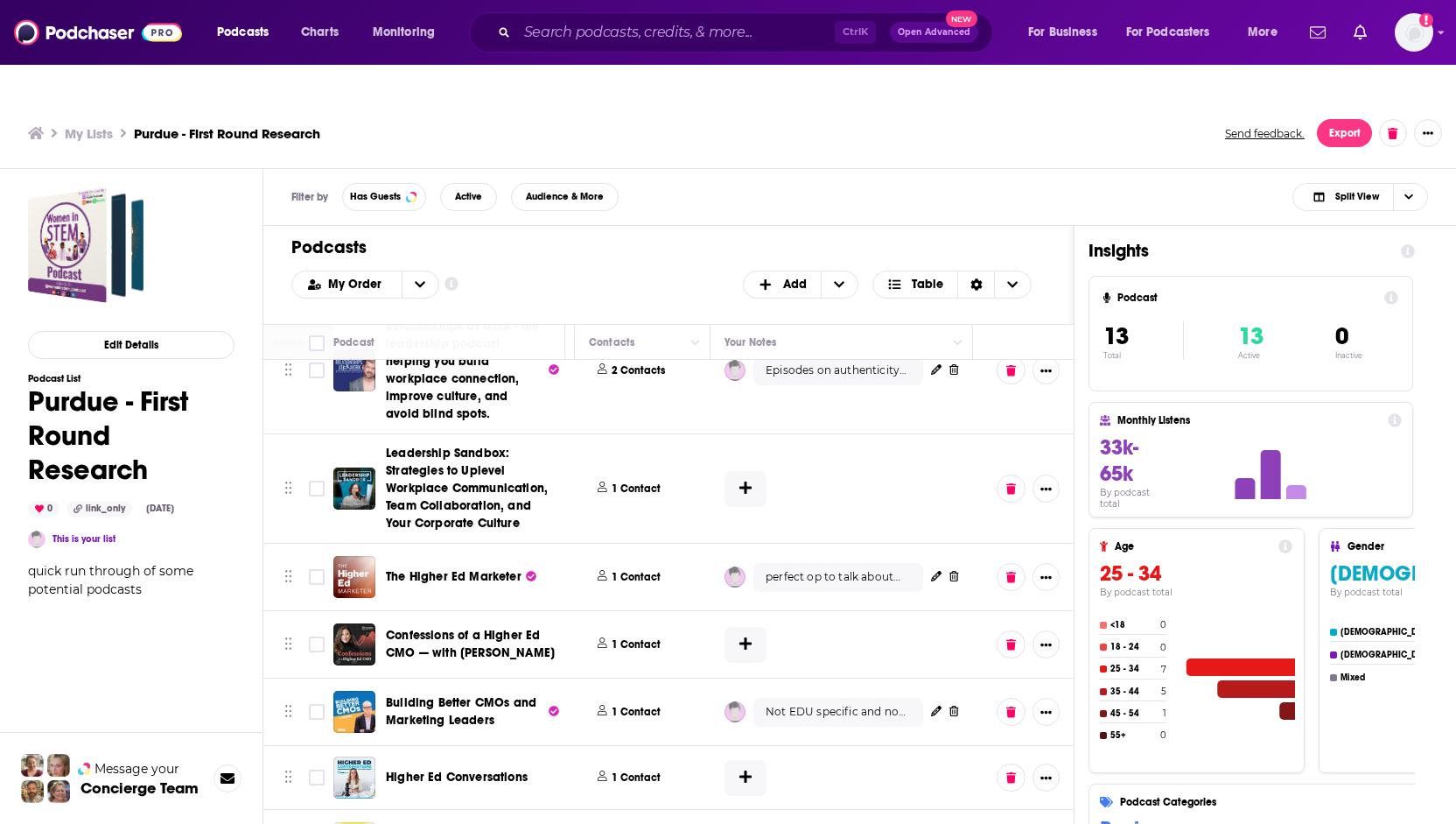
click at [809, 612] on td at bounding box center [842, 645] width 262 height 67
click at [1033, 631] on button "Show More Button" at bounding box center [1047, 644] width 27 height 28
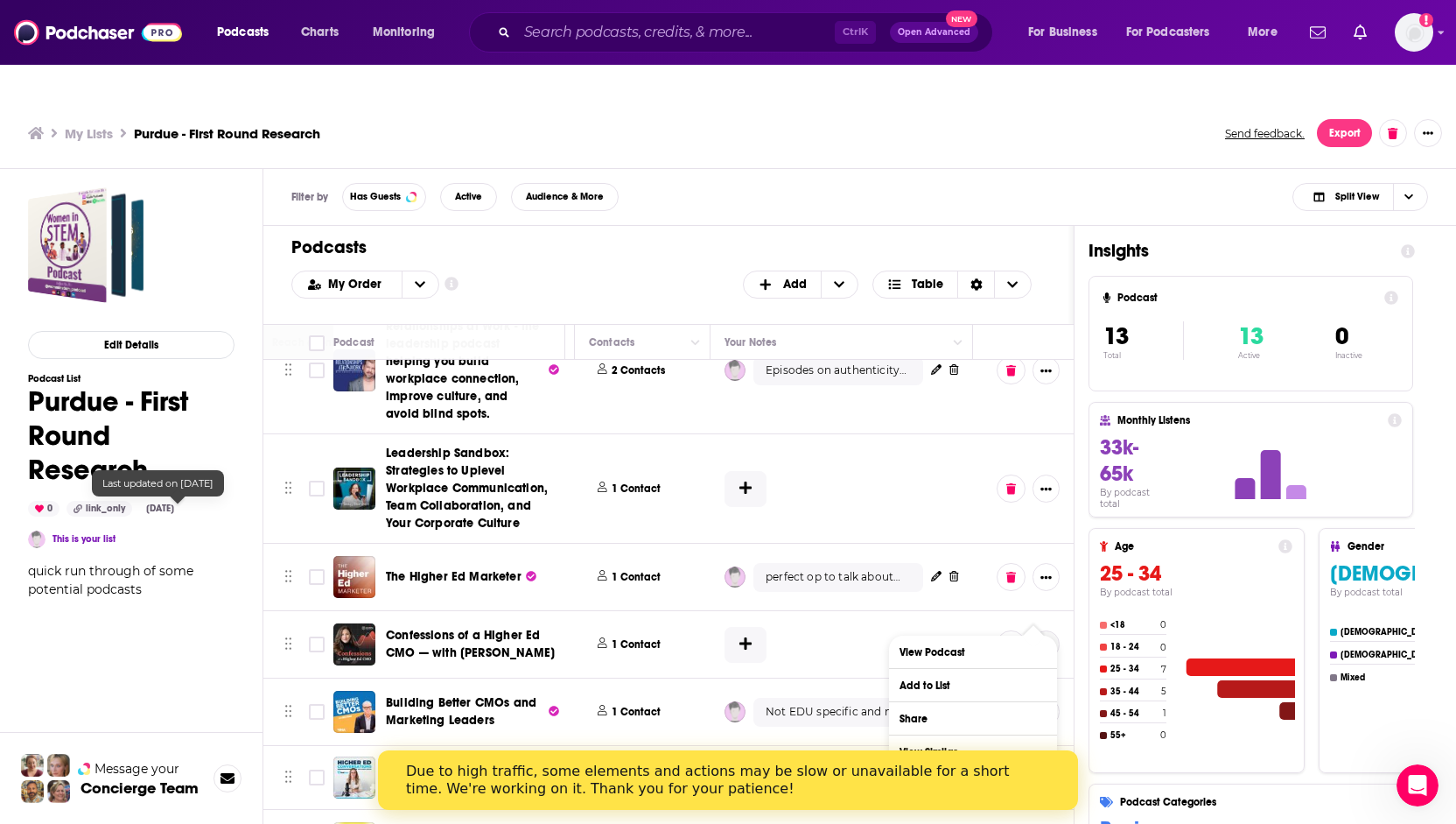
scroll to position [0, 0]
drag, startPoint x: 147, startPoint y: 581, endPoint x: 308, endPoint y: 586, distance: 161.1
click at [147, 579] on div "Edit Details Podcast List Purdue - First Round Research 0 link_only Aug 13th, 2…" at bounding box center [131, 592] width 207 height 810
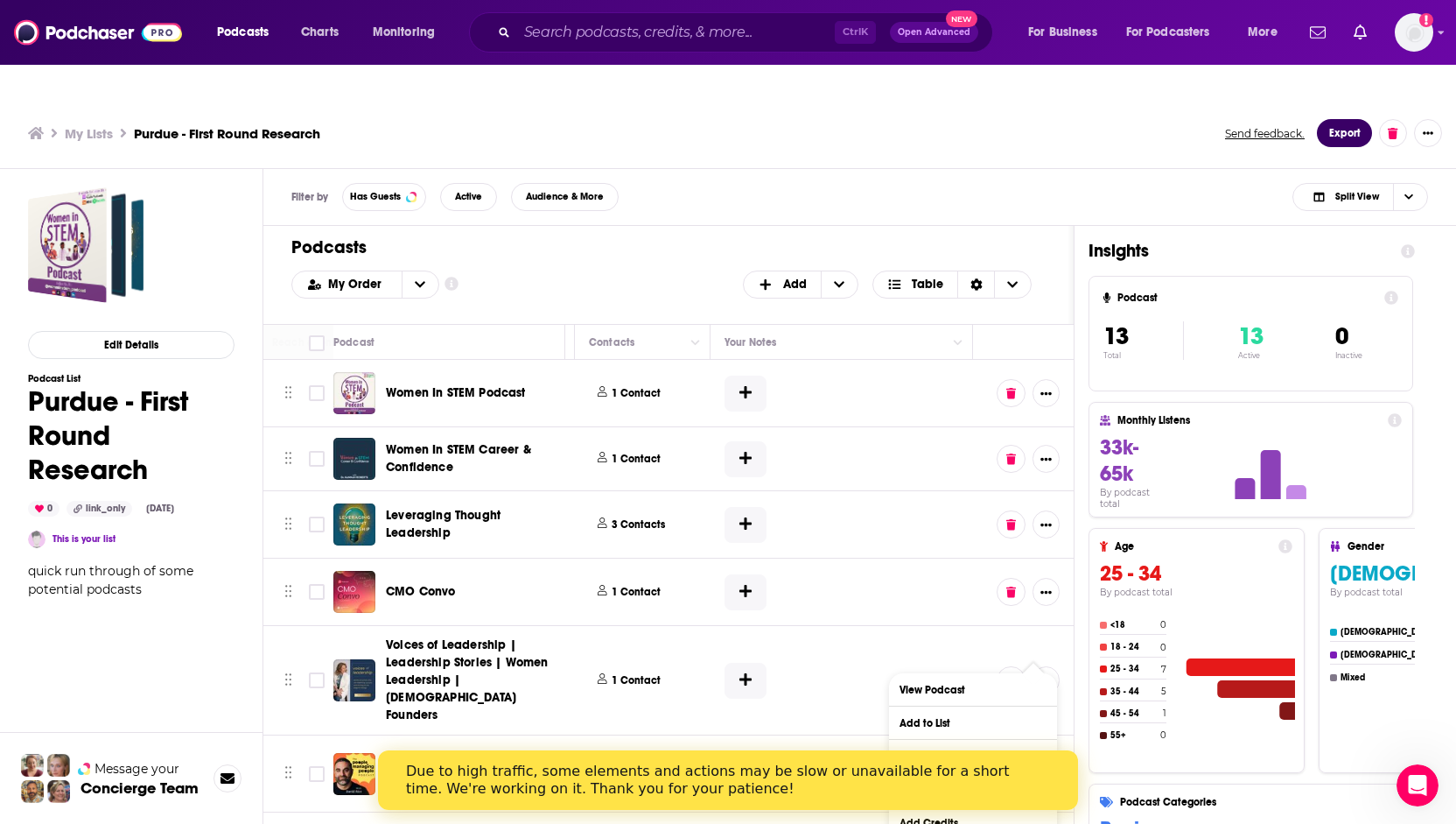
click at [1345, 119] on button "Export" at bounding box center [1345, 133] width 55 height 28
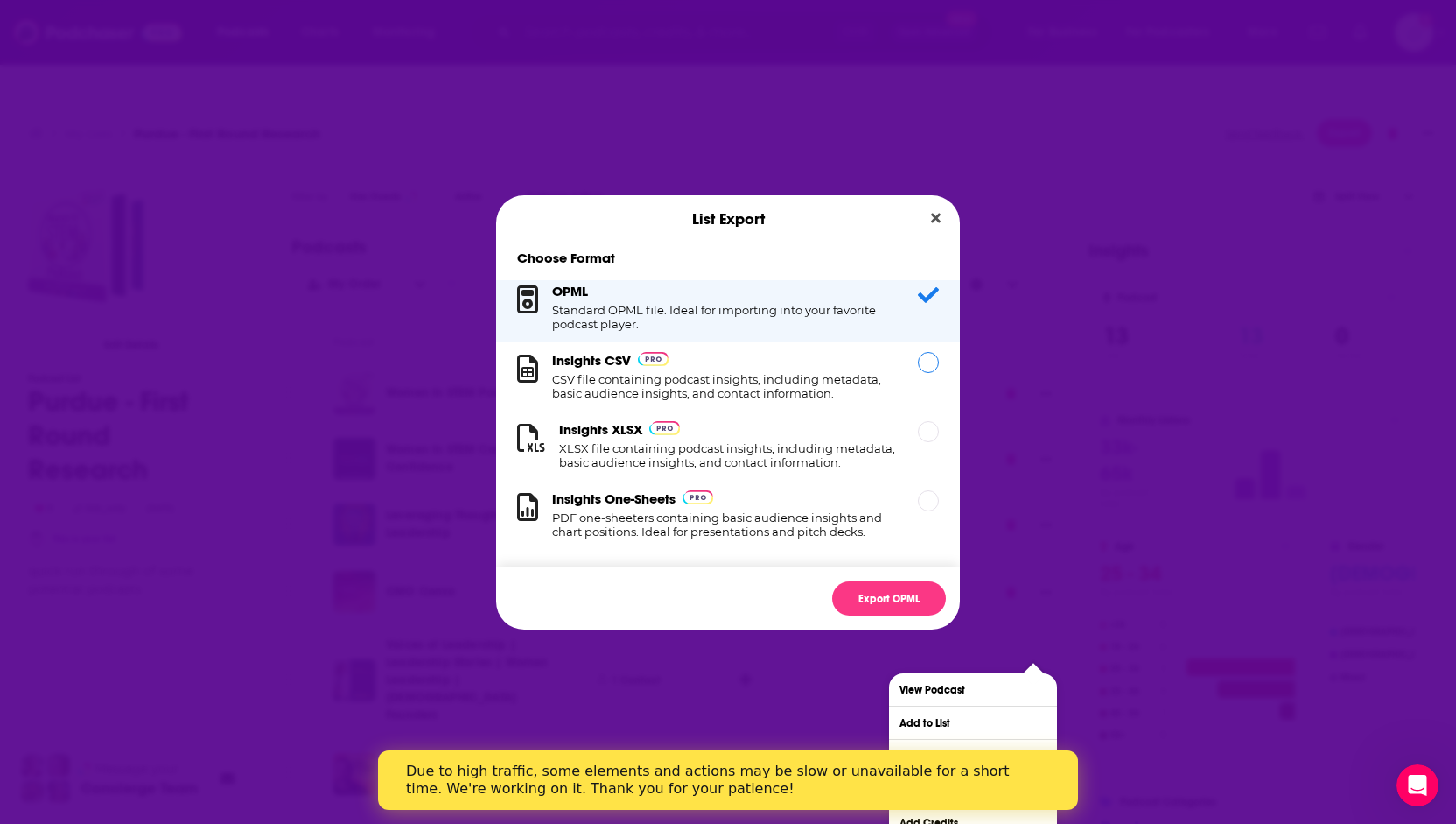
scroll to position [33, 0]
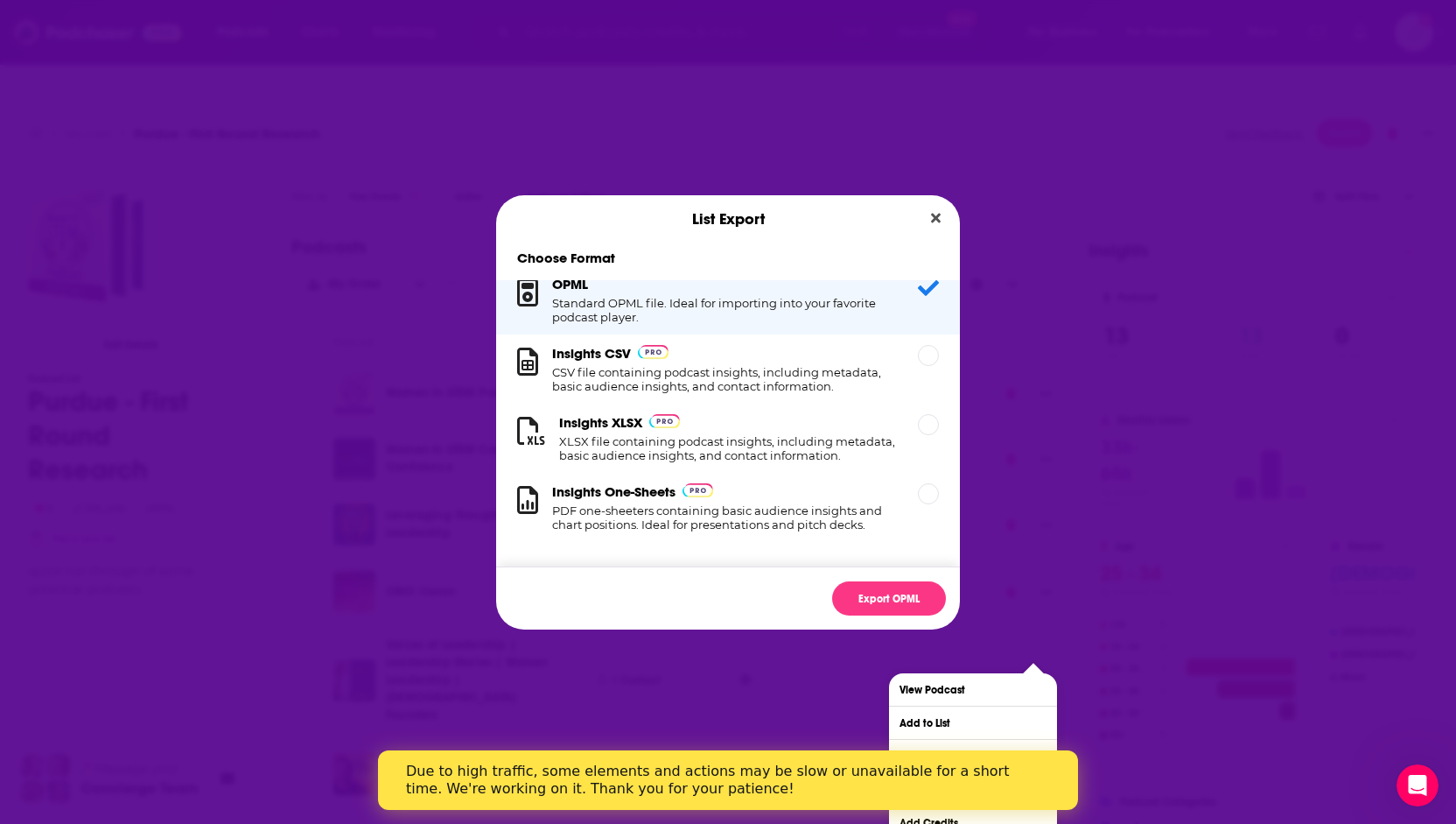
click at [933, 221] on icon "Close" at bounding box center [936, 217] width 10 height 10
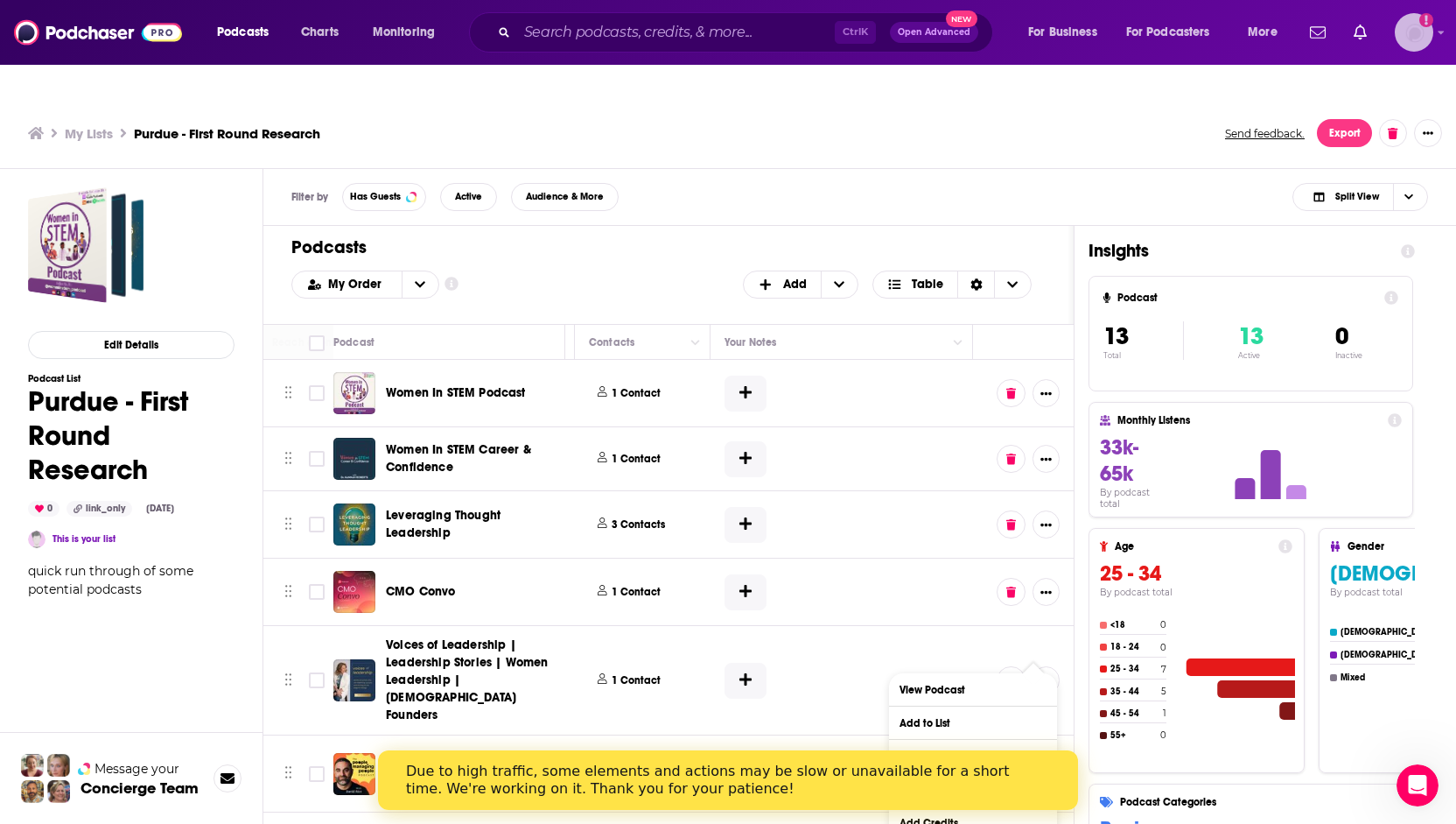
click at [1414, 32] on img "Logged in as ncannella" at bounding box center [1415, 33] width 38 height 38
drag, startPoint x: 1406, startPoint y: 28, endPoint x: 1404, endPoint y: 65, distance: 37.1
click at [1406, 28] on img "Logged in as ncannella" at bounding box center [1415, 33] width 38 height 38
click at [1419, 29] on img "Logged in as ncannella" at bounding box center [1415, 33] width 38 height 38
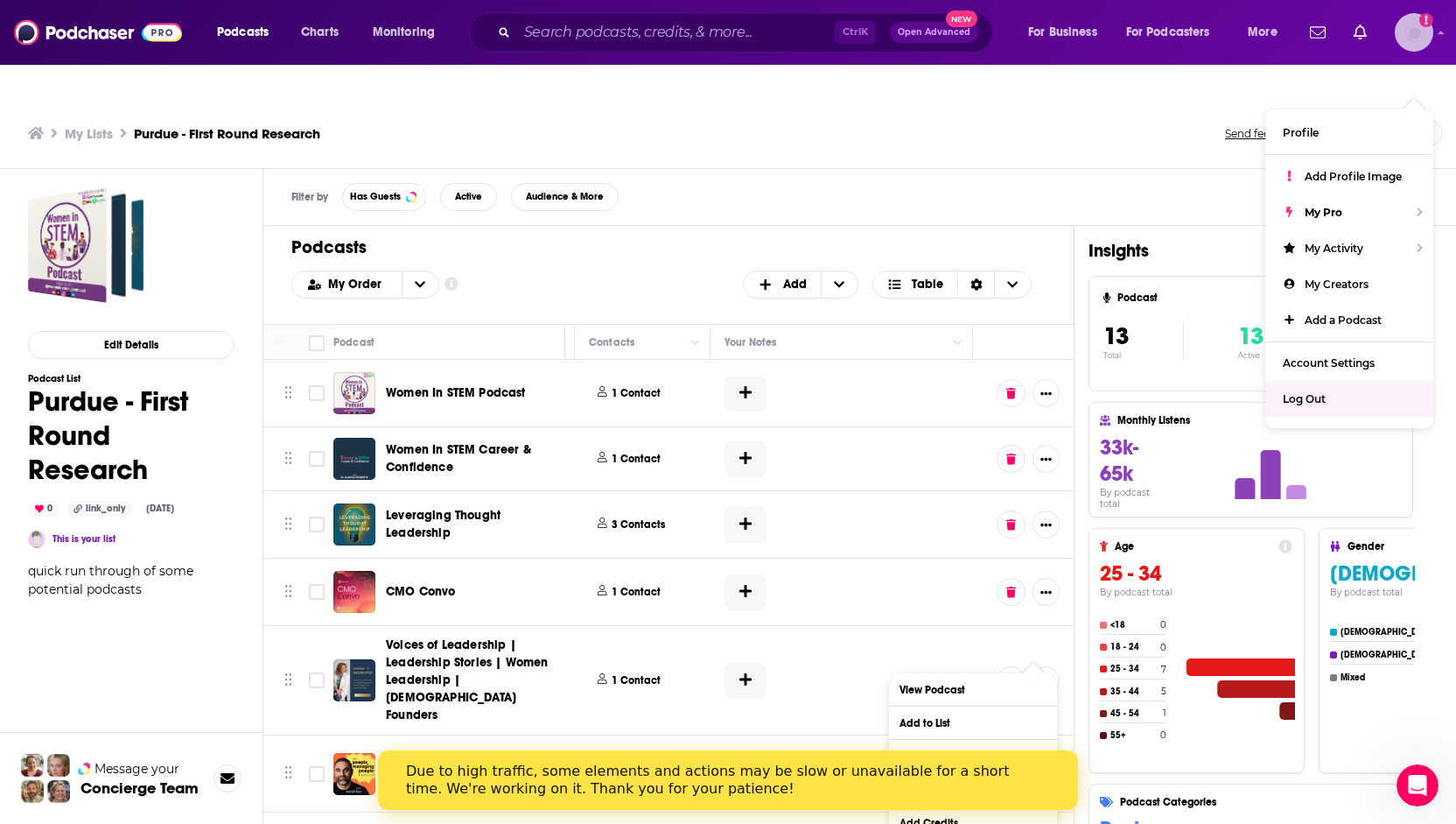
click at [1309, 392] on span "Log Out" at bounding box center [1304, 399] width 43 height 13
